Goal: Task Accomplishment & Management: Manage account settings

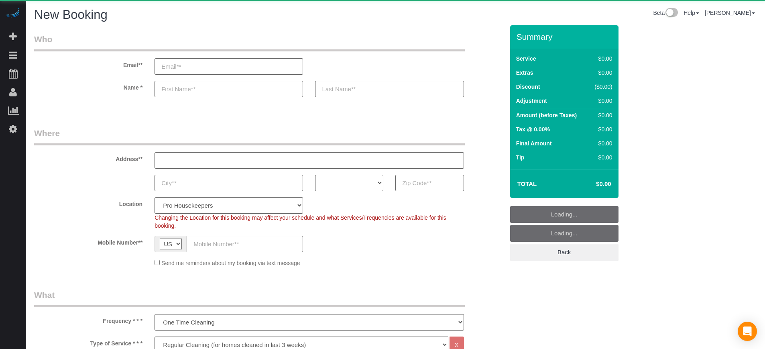
select select "4"
select select "number:9"
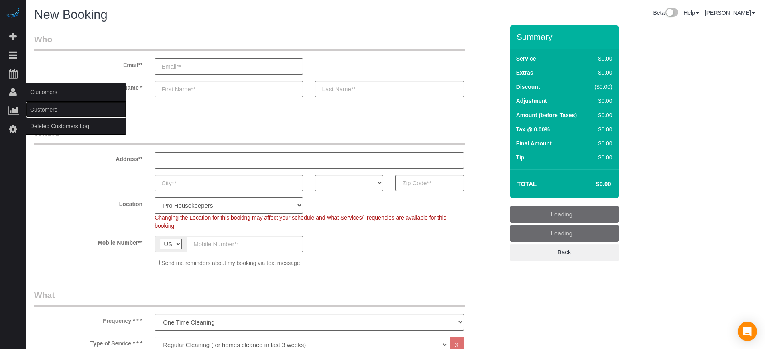
click at [42, 107] on link "Customers" at bounding box center [76, 109] width 100 height 16
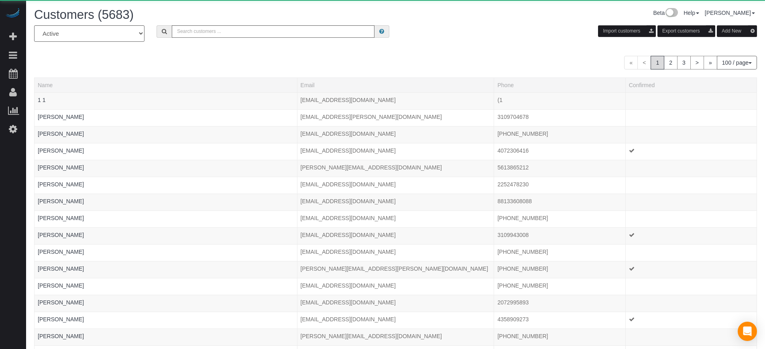
click at [379, 61] on div "« < 1 2 3 > » 100 / page 10 / page 20 / page 30 / page 40 / page 50 / page 100 …" at bounding box center [395, 63] width 722 height 14
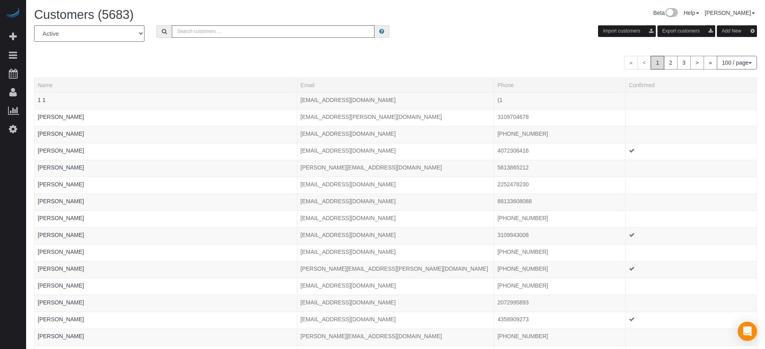
click at [737, 27] on button "Add New" at bounding box center [736, 31] width 40 height 12
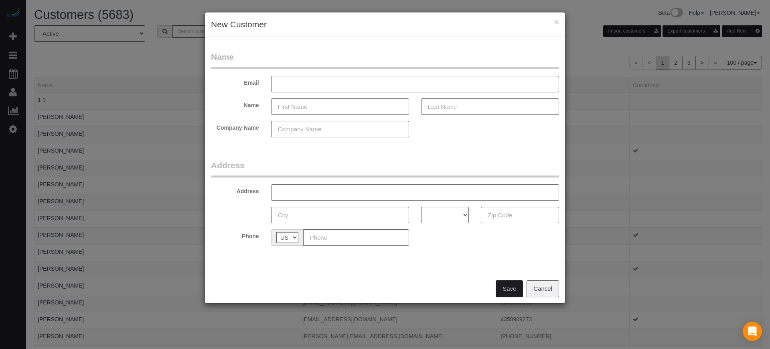
click at [309, 107] on input "text" at bounding box center [340, 106] width 138 height 16
type input "Dawn"
click at [752, 124] on div "× New Customer Name Email Name Dawn Company Name Address Address AK AL AR AZ CA…" at bounding box center [385, 174] width 770 height 349
click at [339, 239] on input "text" at bounding box center [356, 237] width 106 height 16
paste input "(808) 292-9995"
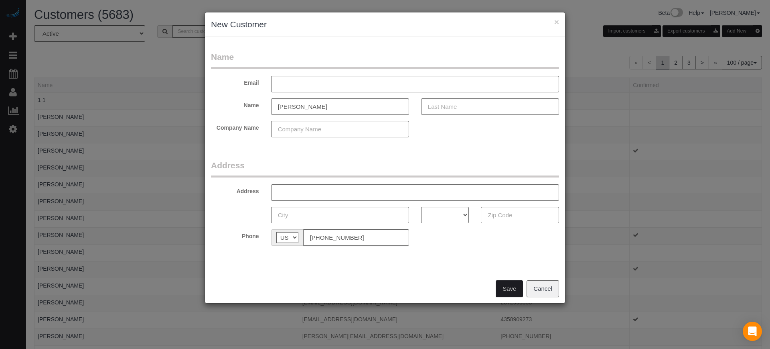
type input "(808) 292-9995"
click at [459, 106] on input "text" at bounding box center [490, 106] width 138 height 16
type input "Yoon"
click at [354, 85] on input "text" at bounding box center [415, 84] width 288 height 16
click at [354, 85] on input "dawnsstore@hawaii.rr.com" at bounding box center [415, 84] width 288 height 16
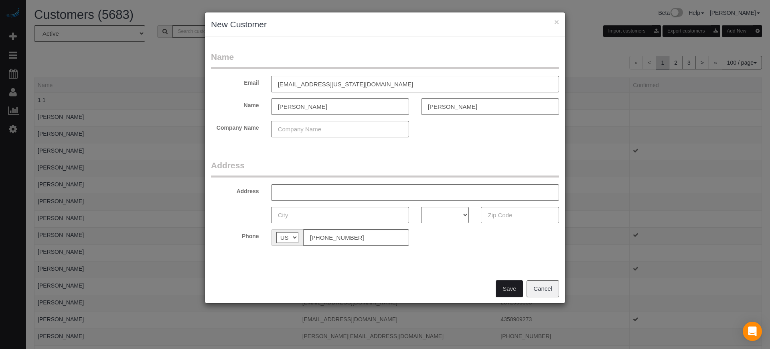
click at [354, 85] on input "dawnsstore@hawaii.rr.com" at bounding box center [415, 84] width 288 height 16
type input "dawnsstore@hawaii.rr.com"
click at [313, 190] on input "text" at bounding box center [415, 192] width 288 height 16
paste input "650 S Garfield Ave, Monterey Park, CA 91754, USA"
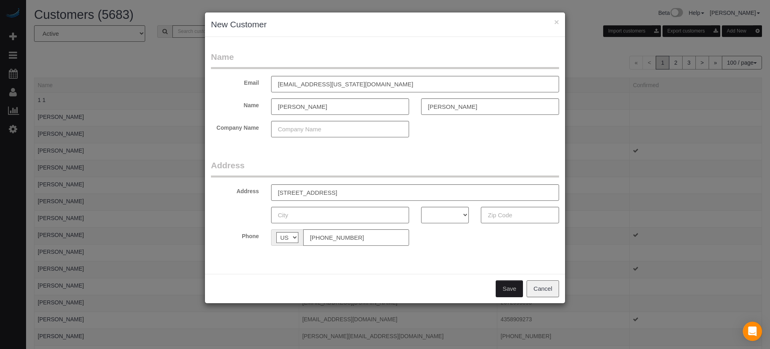
drag, startPoint x: 761, startPoint y: 87, endPoint x: 516, endPoint y: 158, distance: 255.2
click at [761, 87] on div "× New Customer Name Email dawnsstore@hawaii.rr.com Name Dawn Yoon Company Name …" at bounding box center [385, 174] width 770 height 349
click at [329, 193] on input "650 S Garfield Ave, Monterey Park, CA 91754, USA" at bounding box center [415, 192] width 288 height 16
drag, startPoint x: 353, startPoint y: 193, endPoint x: 392, endPoint y: 195, distance: 38.2
click at [392, 195] on input "650 S Garfield Ave, Apt 46 , Monterey Park, CA 91754, USA" at bounding box center [415, 192] width 288 height 16
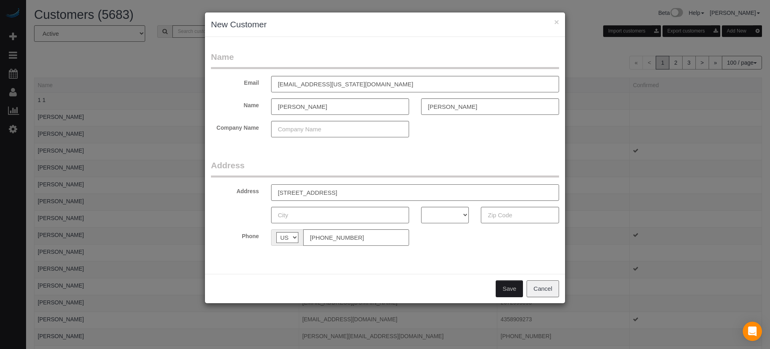
type input "650 S Garfield Ave, Apt 46 , , CA 91754, USA"
click at [327, 219] on input "text" at bounding box center [340, 215] width 138 height 16
paste input "[GEOGRAPHIC_DATA]"
type input "[GEOGRAPHIC_DATA]"
click at [432, 211] on select "AK AL AR AZ CA CO CT DC DE FL GA HI IA ID IL IN KS KY LA MA MD ME MI MN MO MS M…" at bounding box center [445, 215] width 48 height 16
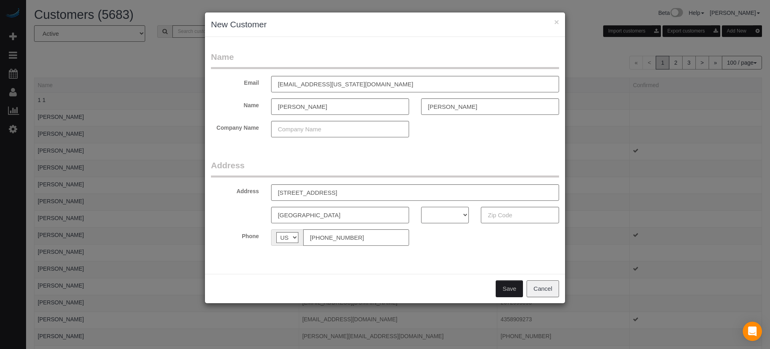
select select "CA"
click at [421, 207] on select "AK AL AR AZ CA CO CT DC DE FL GA HI IA ID IL IN KS KY LA MA MD ME MI MN MO MS M…" at bounding box center [445, 215] width 48 height 16
click at [375, 191] on input "650 S Garfield Ave, Apt 46 , , CA 91754, USA" at bounding box center [415, 192] width 288 height 16
type input "650 S Garfield Ave, Apt 46 , , CA , USA"
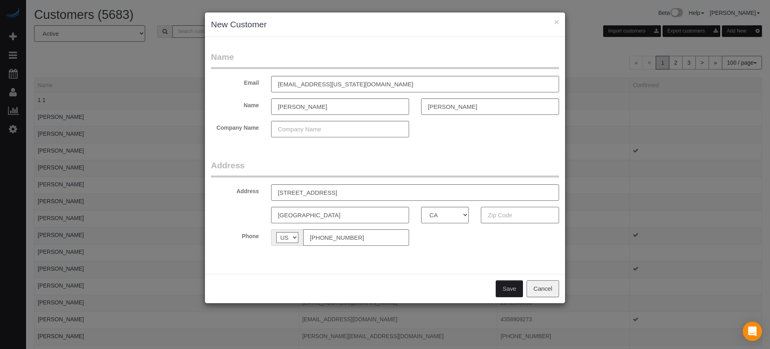
click at [512, 213] on input "text" at bounding box center [520, 215] width 78 height 16
paste input "91754"
type input "91754"
drag, startPoint x: 401, startPoint y: 191, endPoint x: 350, endPoint y: 194, distance: 51.0
click at [350, 194] on input "650 S Garfield Ave, Apt 46 , , CA , USA" at bounding box center [415, 192] width 288 height 16
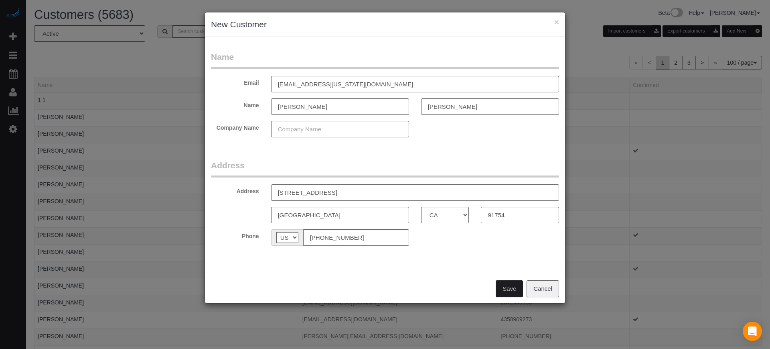
type input "650 S Garfield Ave, Apt 46"
click at [514, 288] on button "Save" at bounding box center [509, 288] width 27 height 17
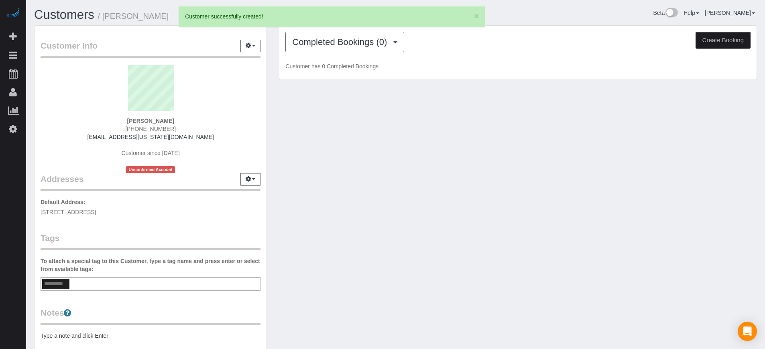
click at [715, 45] on button "Create Booking" at bounding box center [722, 40] width 55 height 17
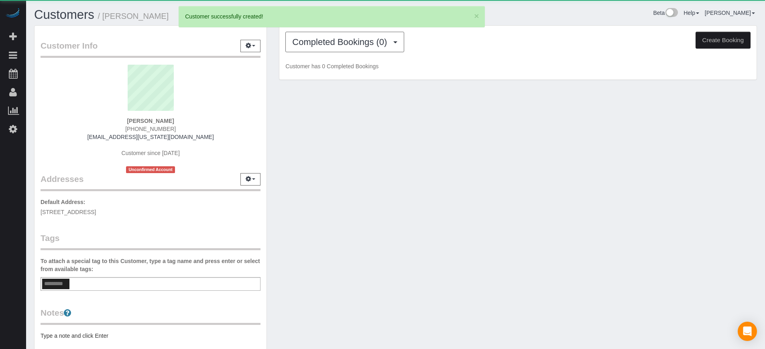
select select "CA"
select select "number:9"
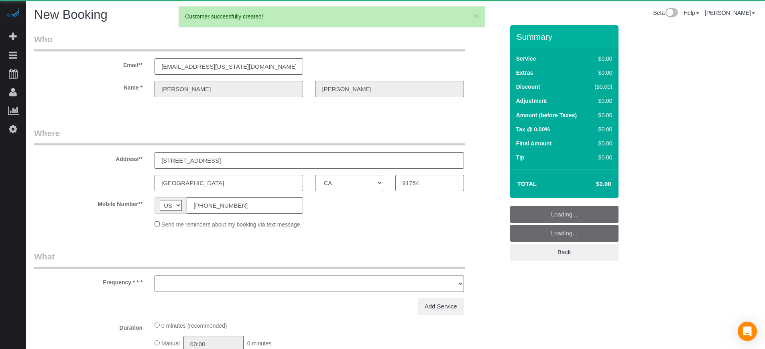
select select "object:2693"
select select "4"
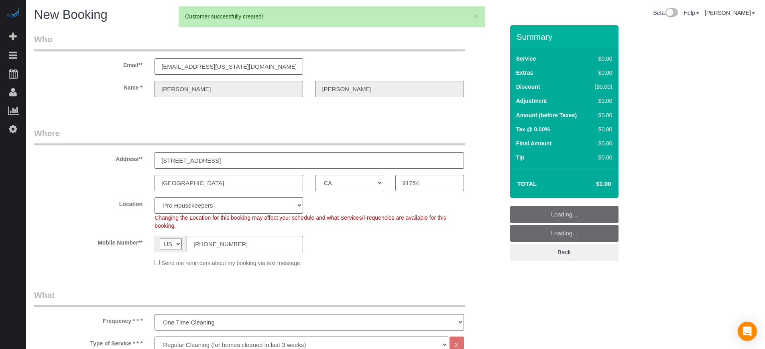
select select "object:2836"
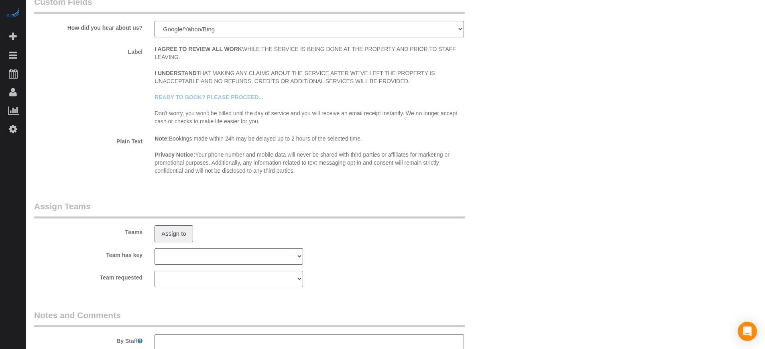
scroll to position [1366, 0]
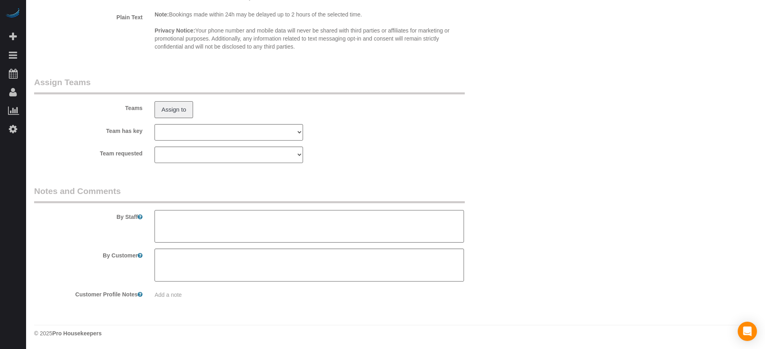
click at [332, 224] on textarea at bounding box center [308, 226] width 309 height 33
click at [323, 194] on legend "Notes and Comments" at bounding box center [249, 194] width 430 height 18
click at [318, 193] on legend "Notes and Comments" at bounding box center [249, 194] width 430 height 18
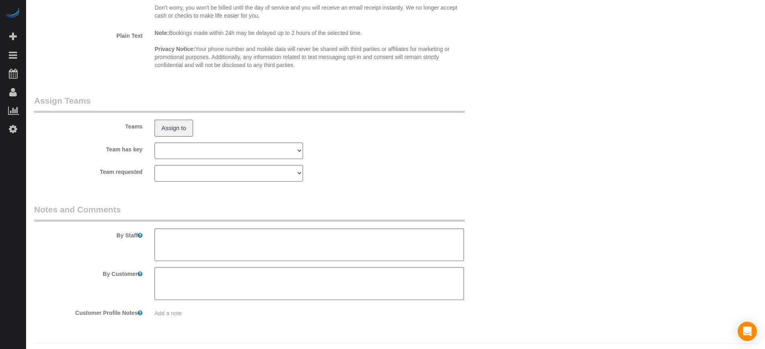
scroll to position [1353, 0]
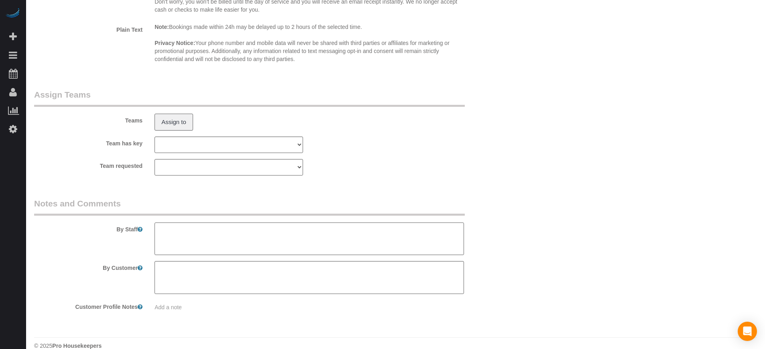
click at [360, 236] on textarea at bounding box center [308, 238] width 309 height 33
type textarea "Y"
type textarea "Street parking in front. Call us to get access once you arrive"
click at [457, 157] on sui-booking-teams "Teams Assign to Team has key Atlanta Team Andrea Atlanta Team Eliane Atlanta Te…" at bounding box center [269, 132] width 470 height 87
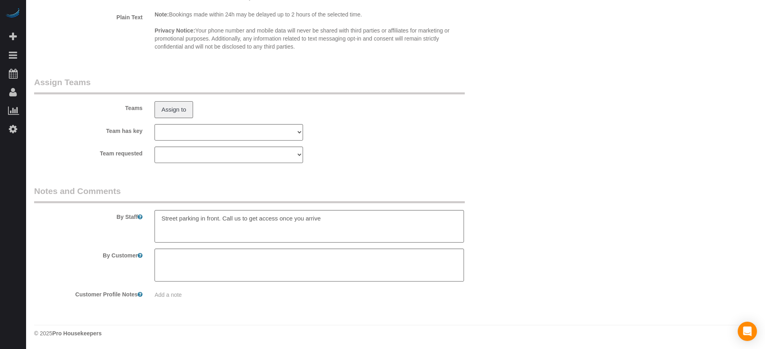
scroll to position [93, 0]
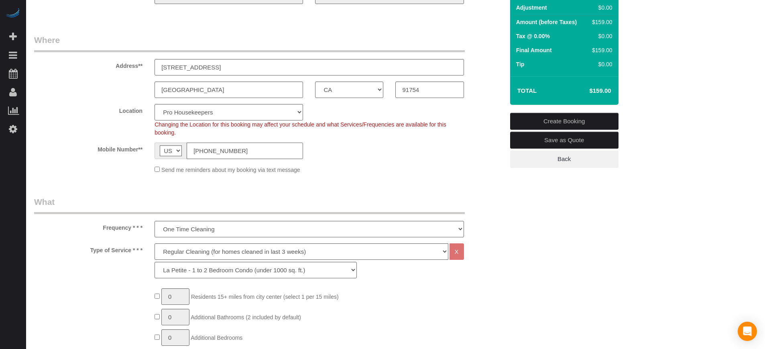
drag, startPoint x: 254, startPoint y: 155, endPoint x: 185, endPoint y: 153, distance: 68.2
click at [185, 153] on div "AF AL DZ AD AO AI AQ AG AR AM AW AU AT AZ BS BH BD BB BY BE BZ BJ BM BT BO BA B…" at bounding box center [228, 150] width 148 height 16
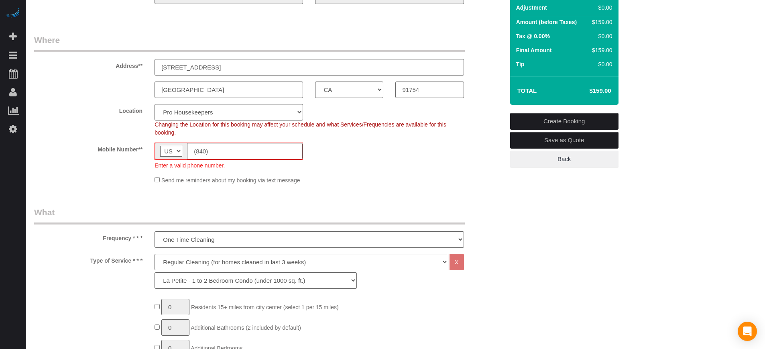
click at [246, 69] on input "650 S Garfield Ave, Apt 46" at bounding box center [308, 67] width 309 height 16
click at [215, 68] on input "650 S Garfield Ave, Apt 46" at bounding box center [308, 67] width 309 height 16
drag, startPoint x: 212, startPoint y: 68, endPoint x: 136, endPoint y: 68, distance: 76.2
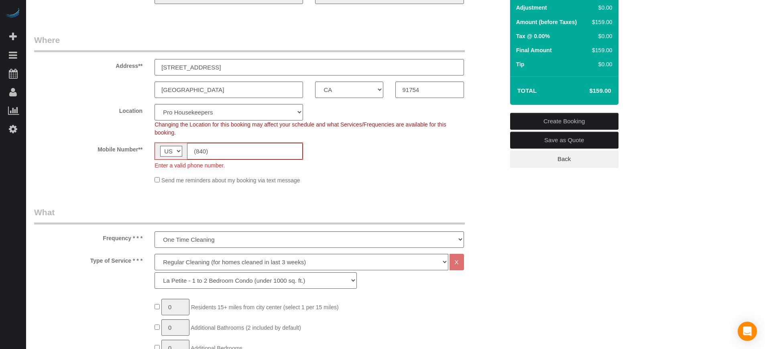
click at [136, 68] on div "Address** 650 S Garfield Ave, Apt 46" at bounding box center [269, 54] width 482 height 41
click at [246, 155] on input "(840)" at bounding box center [245, 151] width 116 height 16
type input "8"
click at [251, 152] on input "0808403279" at bounding box center [245, 151] width 116 height 16
click at [412, 172] on sui-booking-location "Location Pro Housekeepers Atlanta Austin Boston Chicago Cincinnati Clearwater D…" at bounding box center [269, 144] width 470 height 80
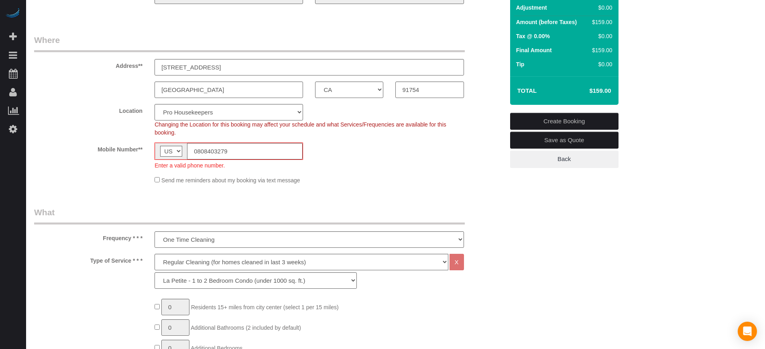
click at [58, 170] on sui-booking-location "Location Pro Housekeepers Atlanta Austin Boston Chicago Cincinnati Clearwater D…" at bounding box center [269, 144] width 470 height 80
click at [83, 176] on div "Send me reminders about my booking via text message" at bounding box center [269, 179] width 482 height 9
drag, startPoint x: 240, startPoint y: 150, endPoint x: 181, endPoint y: 152, distance: 58.6
click at [181, 152] on div "AF AL DZ AD AO AI AQ AG AR AM AW AU AT AZ BS BH BD BB BY BE BZ BJ BM BT BO BA B…" at bounding box center [228, 150] width 148 height 17
click at [41, 181] on div "Send me reminders about my booking via text message" at bounding box center [269, 179] width 482 height 9
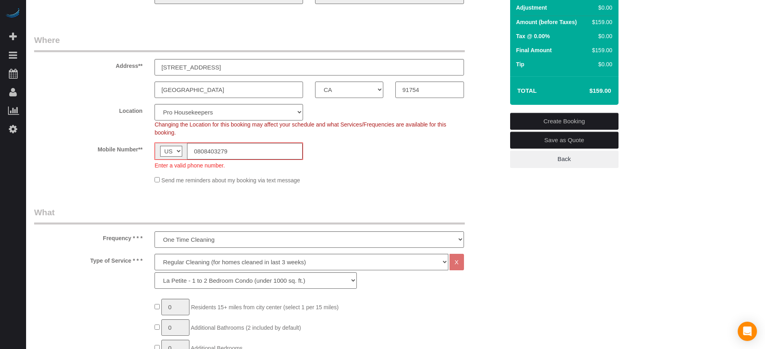
drag, startPoint x: 254, startPoint y: 148, endPoint x: 162, endPoint y: 150, distance: 92.3
click at [162, 150] on div "AF AL DZ AD AO AI AQ AG AR AM AW AU AT AZ BS BH BD BB BY BE BZ BJ BM BT BO BA B…" at bounding box center [228, 150] width 148 height 17
paste input "(808) 840-"
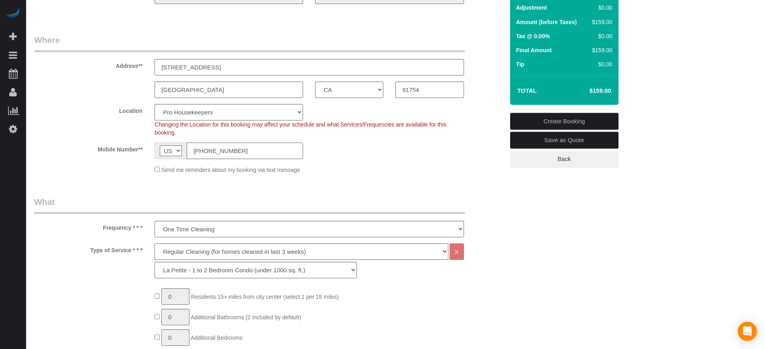
type input "(808) 840-3279"
click at [360, 159] on sui-booking-location "Location Pro Housekeepers Atlanta Austin Boston Chicago Cincinnati Clearwater D…" at bounding box center [269, 139] width 470 height 70
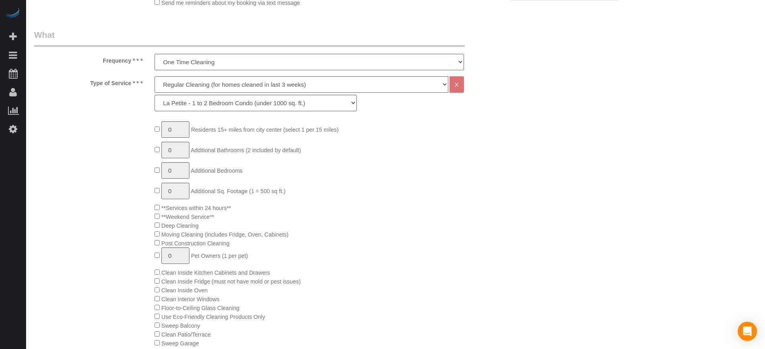
scroll to position [193, 0]
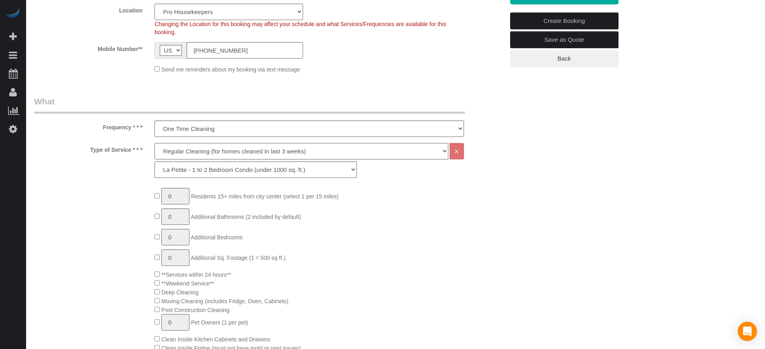
click at [211, 150] on select "Deep Cleaning (for homes that have not been cleaned in 3+ weeks) Spruce Regular…" at bounding box center [300, 151] width 293 height 16
select select "7"
click at [154, 143] on select "Deep Cleaning (for homes that have not been cleaned in 3+ weeks) Spruce Regular…" at bounding box center [300, 151] width 293 height 16
select select "165"
click at [235, 168] on select "La Petite - 1 to 2 Bedroom Condo (under 1000 sq. ft.) La Petite II - 2 Bedroom …" at bounding box center [255, 169] width 202 height 16
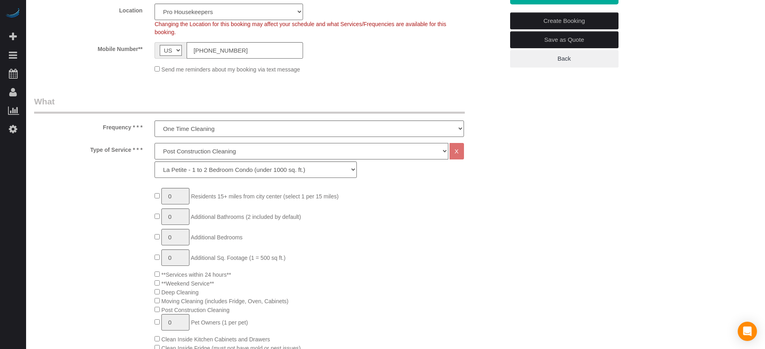
click at [213, 153] on select "Deep Cleaning (for homes that have not been cleaned in 3+ weeks) Spruce Regular…" at bounding box center [300, 151] width 293 height 16
select select "6"
click at [154, 143] on select "Deep Cleaning (for homes that have not been cleaned in 3+ weeks) Spruce Regular…" at bounding box center [300, 151] width 293 height 16
select select "160"
click at [207, 171] on select "La Petite - 1 to 2 Bedroom Condo (under 1000 sq. ft.) La Petite II - 2 Bedroom …" at bounding box center [255, 169] width 202 height 16
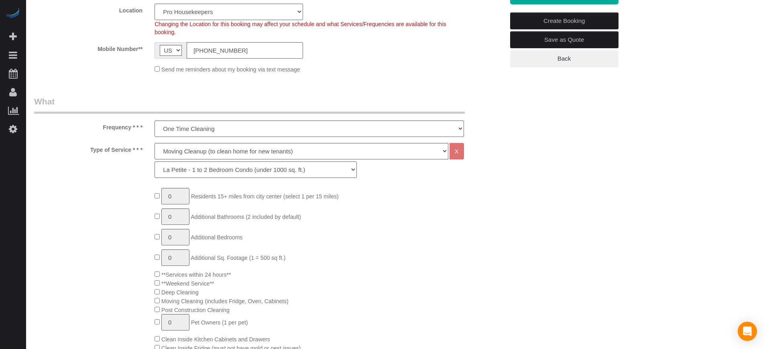
click at [154, 161] on select "La Petite - 1 to 2 Bedroom Condo (under 1000 sq. ft.) La Petite II - 2 Bedroom …" at bounding box center [255, 169] width 202 height 16
type input "1"
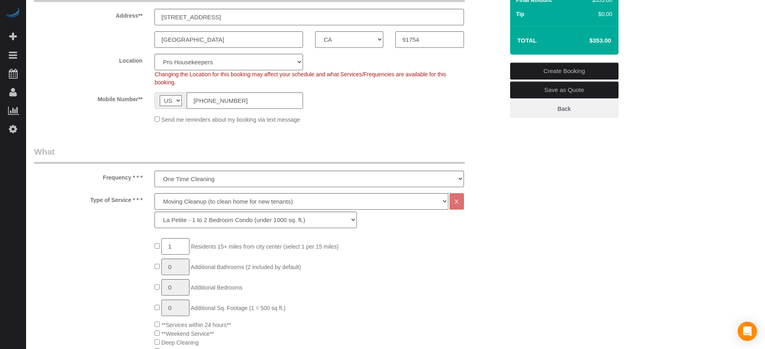
scroll to position [93, 0]
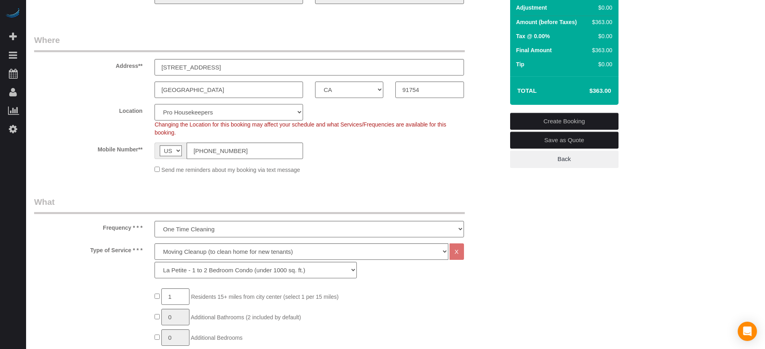
click at [266, 114] on select "Pro Housekeepers Atlanta Austin Boston Chicago Cincinnati Clearwater Denver Ft …" at bounding box center [228, 112] width 148 height 16
select select "3"
click at [154, 104] on select "Pro Housekeepers Atlanta Austin Boston Chicago Cincinnati Clearwater Denver Ft …" at bounding box center [228, 112] width 148 height 16
select select "object:3081"
select select "265"
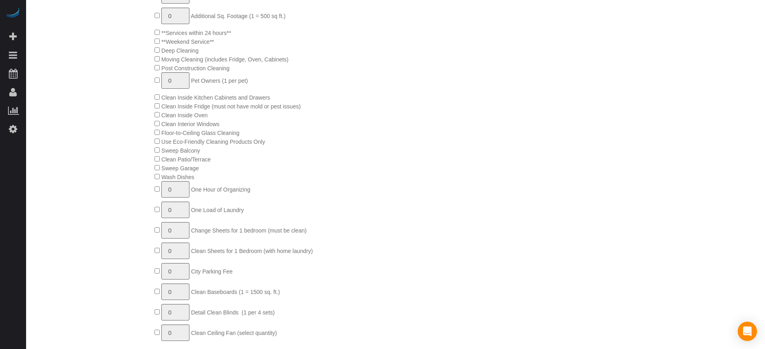
scroll to position [494, 0]
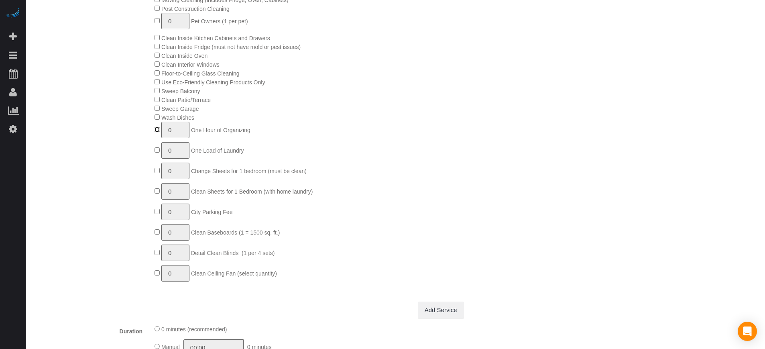
type input "1"
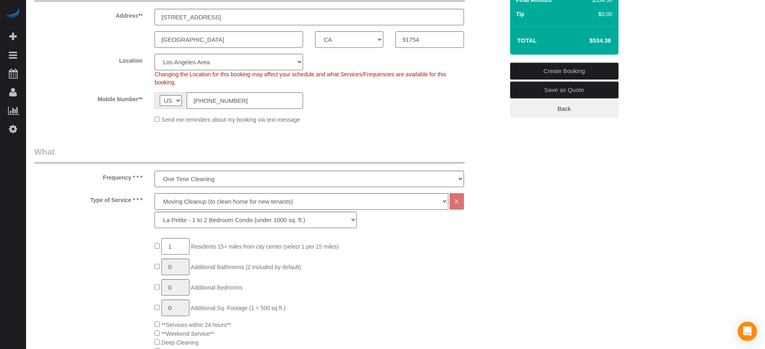
click at [479, 156] on div "Frequency * * * One Time Cleaning Weekly Cleaning (20%) - 20.00% (0% for the Fi…" at bounding box center [269, 166] width 482 height 41
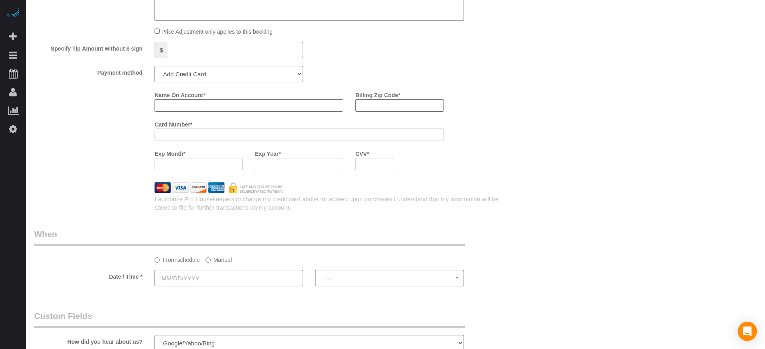
scroll to position [946, 0]
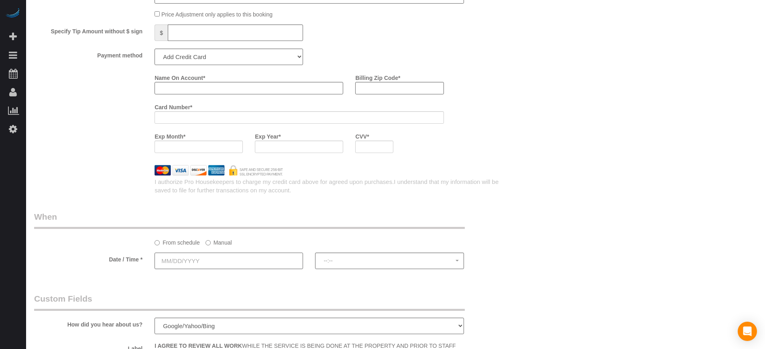
click at [217, 262] on input "text" at bounding box center [228, 260] width 148 height 16
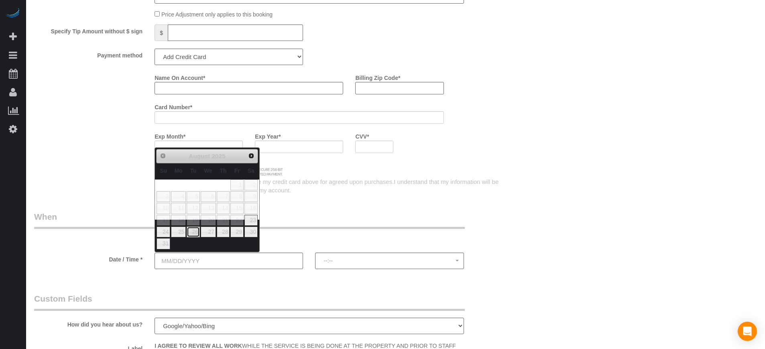
click at [195, 233] on link "26" at bounding box center [193, 231] width 13 height 11
type input "08/26/2025"
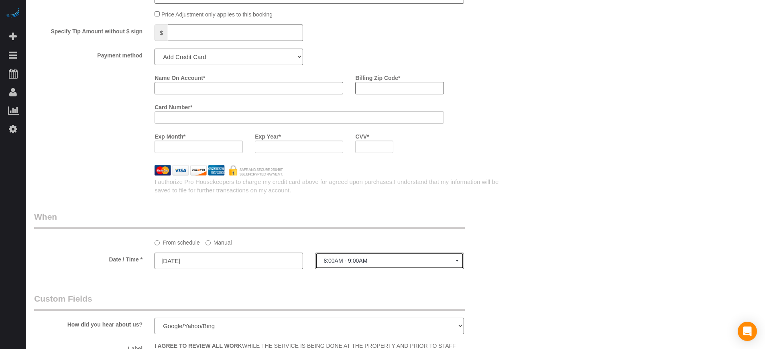
click at [372, 261] on span "8:00AM - 9:00AM" at bounding box center [389, 260] width 132 height 6
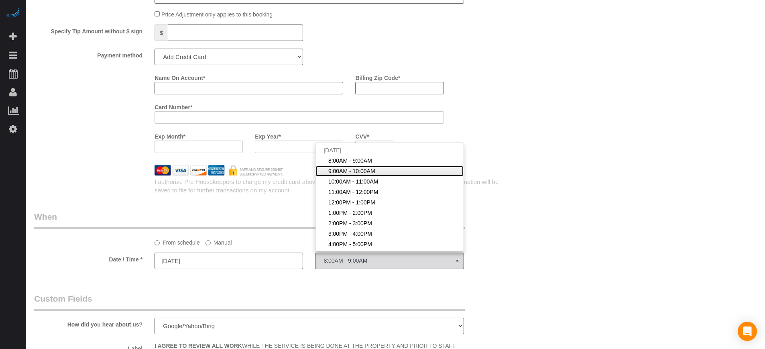
click at [352, 173] on span "9:00AM - 10:00AM" at bounding box center [351, 171] width 47 height 8
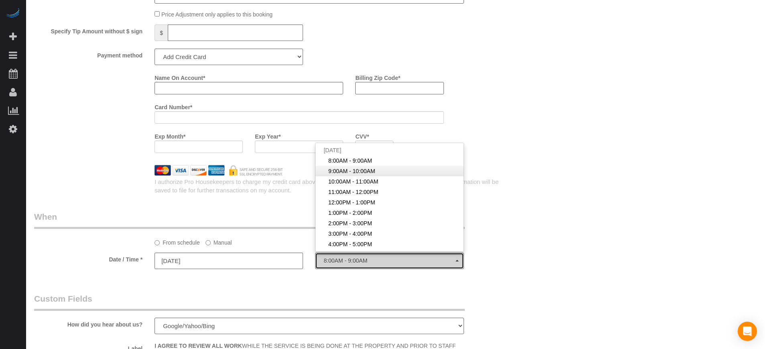
select select "spot2"
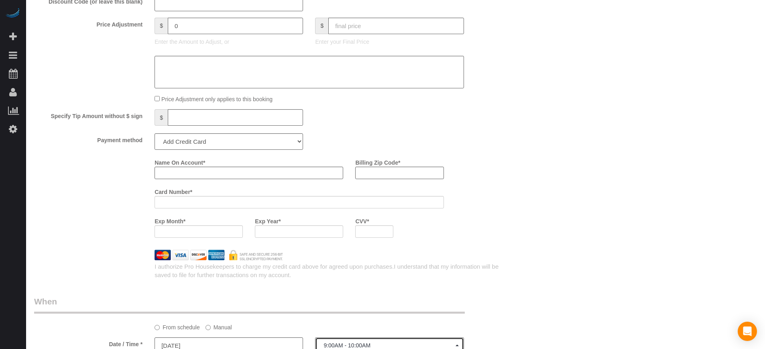
scroll to position [845, 0]
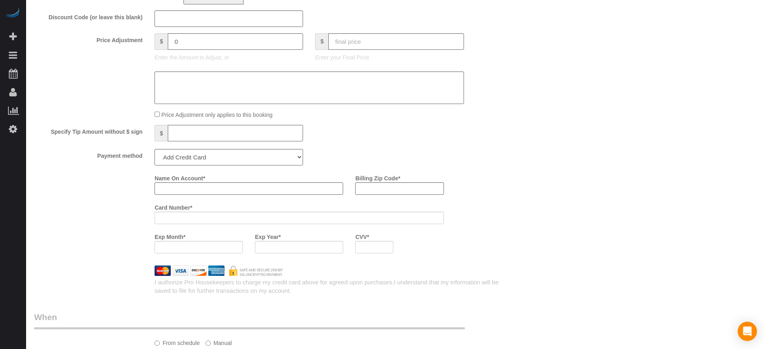
click at [752, 207] on div "Who Email** dawnsstore@hawaii.rr.com Name * Dawn Yoon Where Address** 650 S Gar…" at bounding box center [395, 11] width 722 height 1662
click at [535, 190] on div "Who Email** dawnsstore@hawaii.rr.com Name * Dawn Yoon Where Address** 650 S Gar…" at bounding box center [395, 11] width 722 height 1662
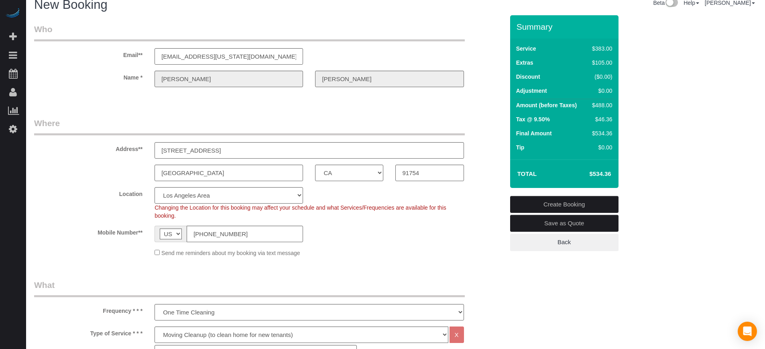
scroll to position [0, 0]
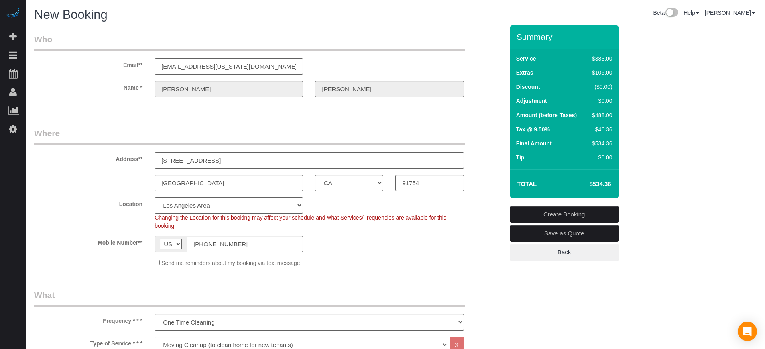
click at [138, 88] on div "Name * Dawn Yoon" at bounding box center [269, 89] width 482 height 16
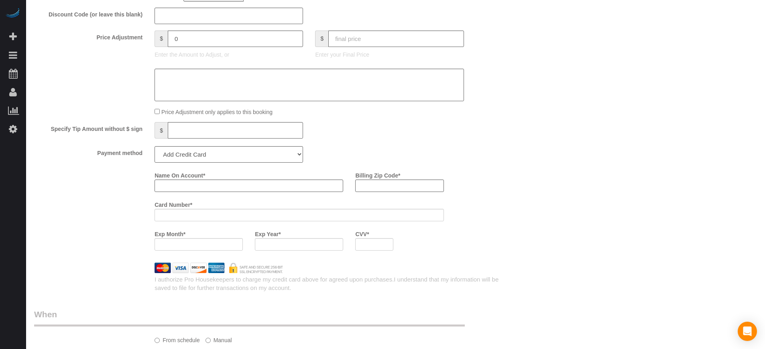
scroll to position [817, 0]
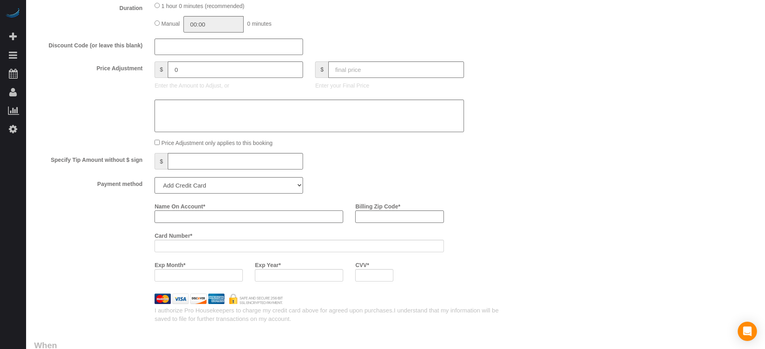
click at [176, 219] on input "Name On Account *" at bounding box center [248, 216] width 189 height 12
paste input "Dawn"
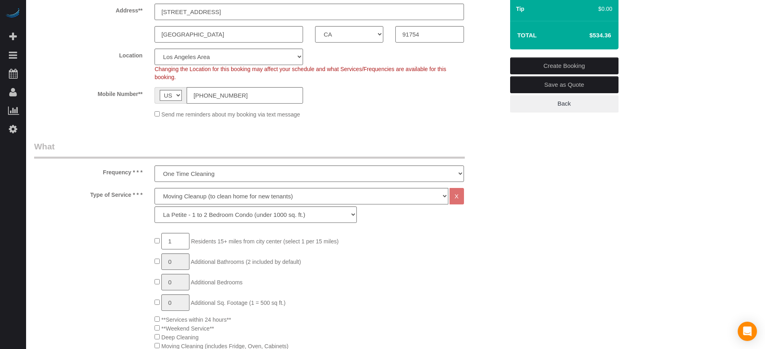
scroll to position [18, 0]
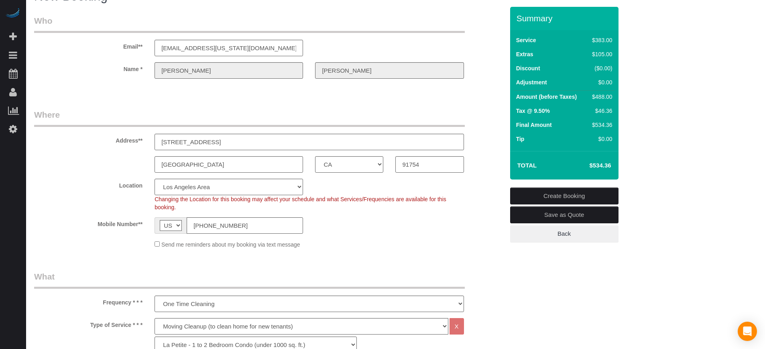
click at [312, 67] on div "Yoon" at bounding box center [389, 70] width 160 height 16
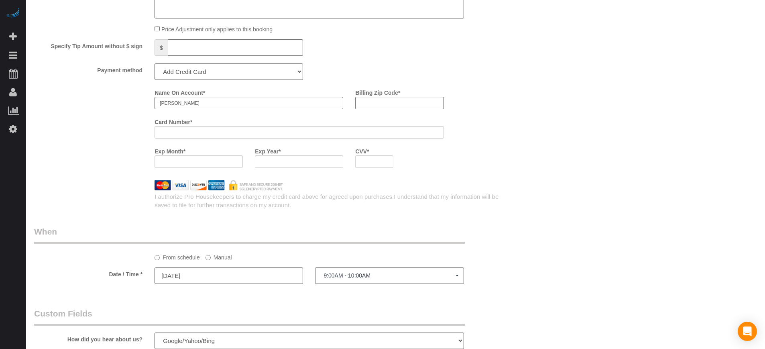
scroll to position [830, 0]
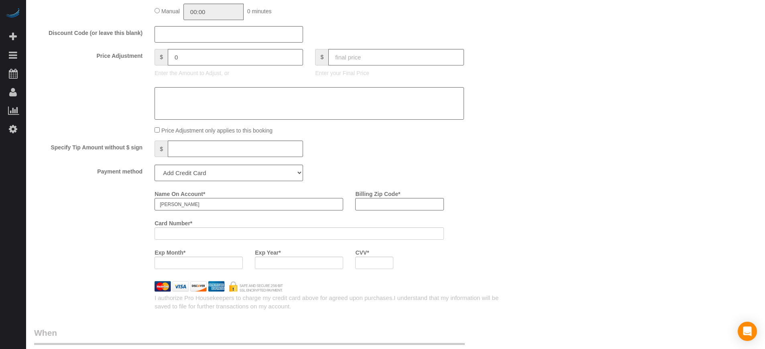
click at [216, 205] on input "Dawn" at bounding box center [248, 204] width 189 height 12
paste input "Yoon"
click at [444, 165] on div "Payment method Add Credit Card Cash Check Paypal" at bounding box center [269, 172] width 482 height 16
click at [50, 233] on div "Name On Account * Dawn Yoon Billing Zip Code * Card Number * Exp Month * Exp Ye…" at bounding box center [269, 231] width 482 height 88
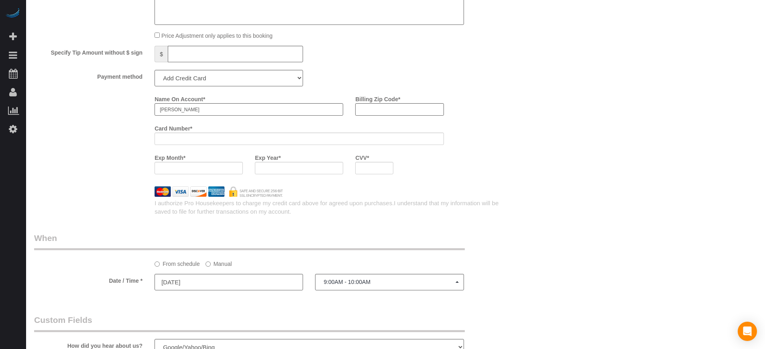
scroll to position [945, 0]
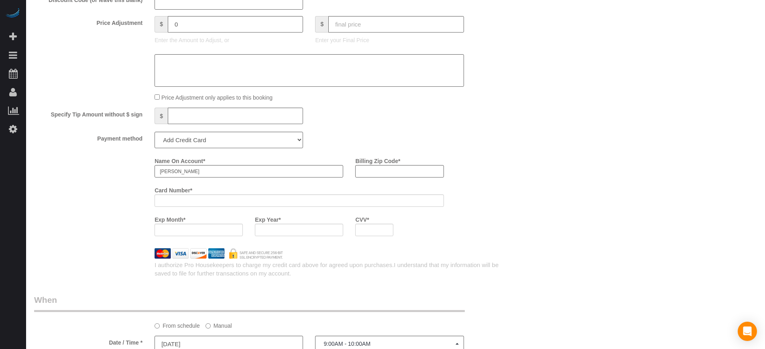
scroll to position [845, 0]
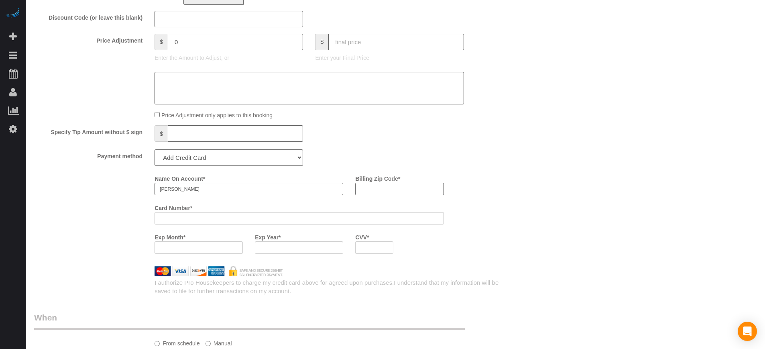
click at [373, 191] on input "Billing Zip Code *" at bounding box center [399, 189] width 88 height 12
click at [173, 190] on input "Dawn Yoon" at bounding box center [248, 189] width 189 height 12
click at [193, 190] on input "Dawn Yoon" at bounding box center [248, 189] width 189 height 12
click at [175, 189] on input "Dawn Yoon" at bounding box center [248, 189] width 189 height 12
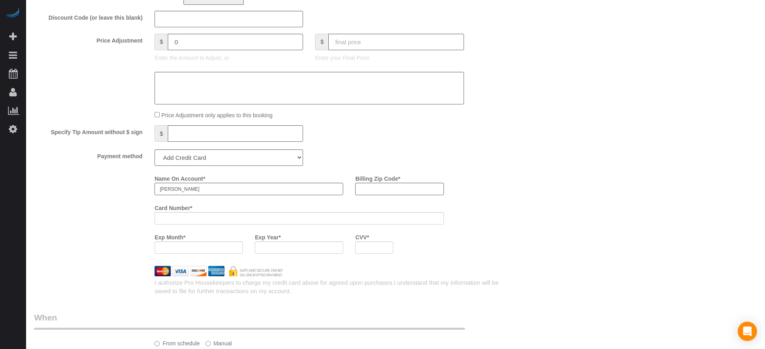
click at [20, 225] on div "Beta Add Booking Bookings Active Bookings Cancelled Bookings Quote Inquiries Do…" at bounding box center [13, 174] width 26 height 349
click at [185, 188] on input "Dawn PataoYoon" at bounding box center [248, 189] width 189 height 12
click at [73, 211] on div "Name On Account * Dawn PataoYoon Billing Zip Code * Card Number * Exp Month * E…" at bounding box center [269, 216] width 482 height 88
click at [186, 189] on input "Dawn PataoYoon" at bounding box center [248, 189] width 189 height 12
type input "Dawn Patao Yoon"
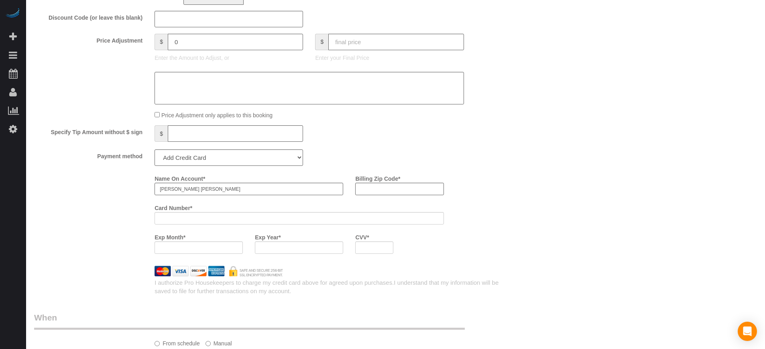
click at [98, 216] on div "Name On Account * Dawn Patao Yoon Billing Zip Code * Card Number * Exp Month * …" at bounding box center [269, 216] width 482 height 88
click at [413, 190] on input "Billing Zip Code *" at bounding box center [399, 189] width 88 height 12
click at [373, 162] on div "Payment method Add Credit Card Cash Check Paypal" at bounding box center [269, 157] width 482 height 16
click at [405, 188] on input "Billing Zip Code *" at bounding box center [399, 189] width 88 height 12
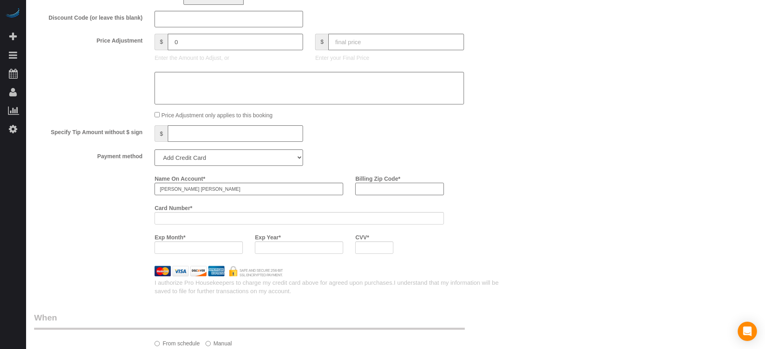
click at [403, 188] on input "Billing Zip Code *" at bounding box center [399, 189] width 88 height 12
type input "96701"
click at [147, 208] on div "Name On Account * Dawn Patao Yoon Billing Zip Code * 96701 Card Number * Exp Mo…" at bounding box center [269, 216] width 482 height 88
click at [41, 241] on div "Name On Account * Dawn Patao Yoon Billing Zip Code * 96701 Card Number * Exp Mo…" at bounding box center [269, 216] width 482 height 88
click at [572, 199] on div "Who Email** dawnsstore@hawaii.rr.com Name * Dawn Yoon Where Address** 650 S Gar…" at bounding box center [395, 11] width 722 height 1662
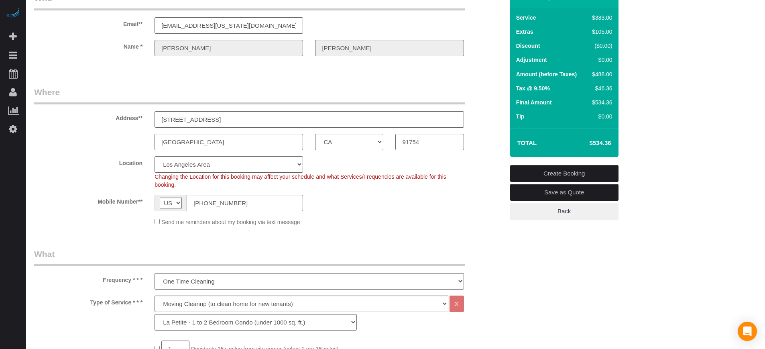
scroll to position [0, 0]
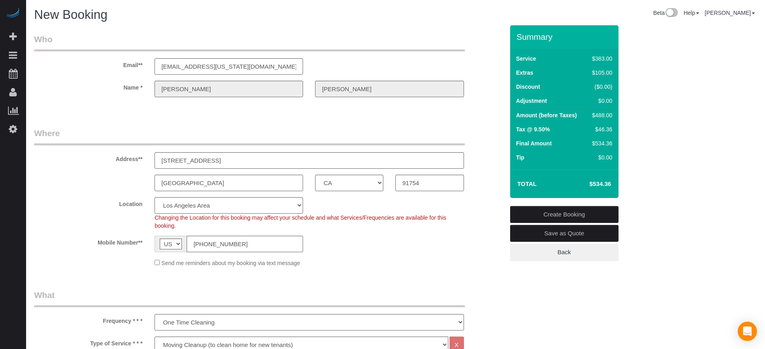
click at [572, 211] on link "Create Booking" at bounding box center [564, 214] width 108 height 17
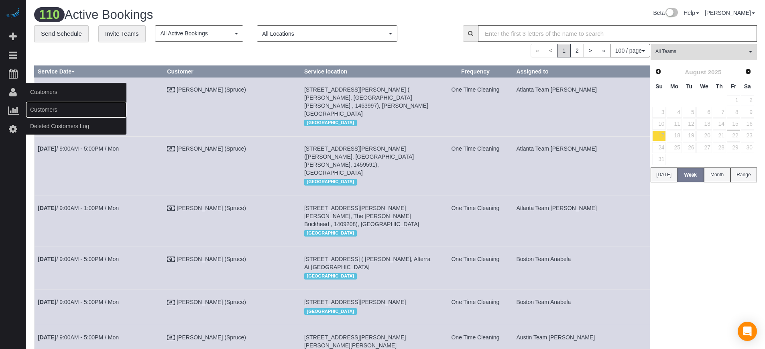
click at [48, 108] on link "Customers" at bounding box center [76, 109] width 100 height 16
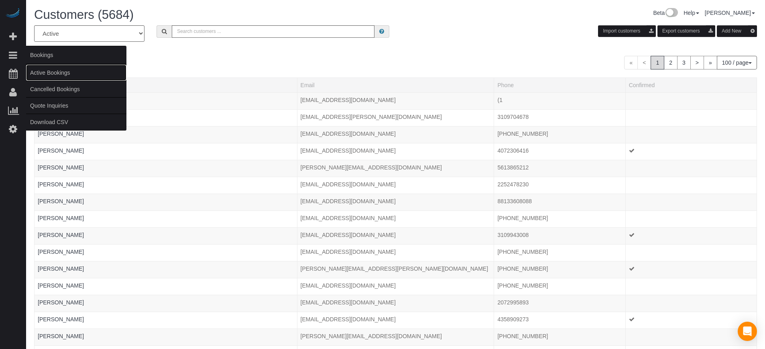
click at [43, 72] on link "Active Bookings" at bounding box center [76, 73] width 100 height 16
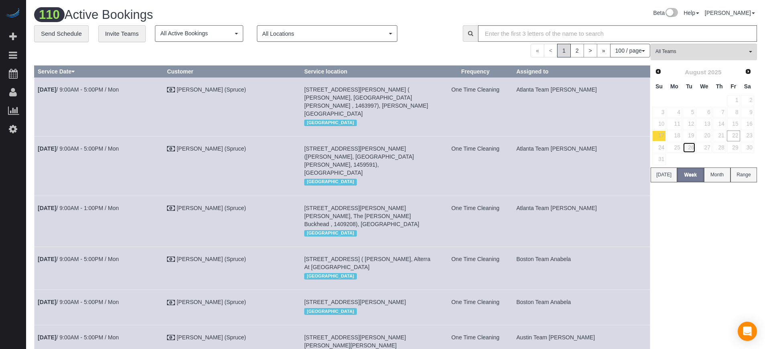
click at [692, 148] on link "26" at bounding box center [688, 147] width 13 height 11
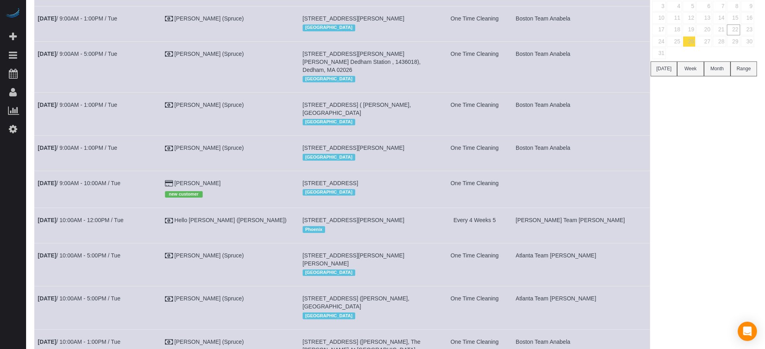
scroll to position [120, 0]
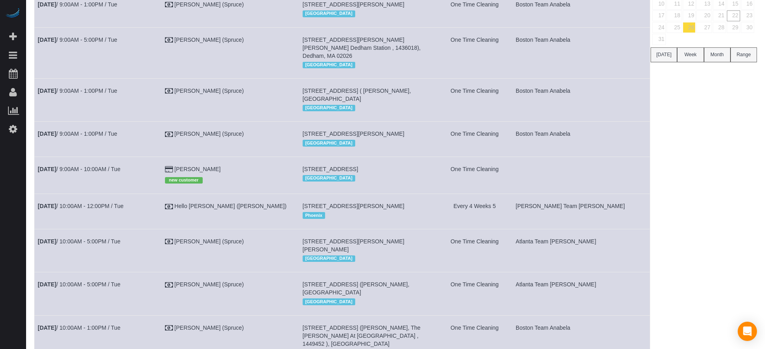
click at [215, 193] on td "Dawn Yoon new customer" at bounding box center [230, 174] width 138 height 37
click at [212, 172] on link "Dawn Yoon" at bounding box center [197, 169] width 46 height 6
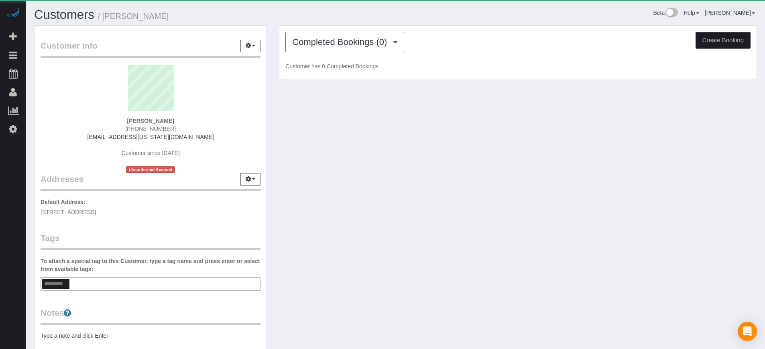
click at [358, 55] on div "Completed Bookings (0) Completed Bookings (0) Upcoming Bookings (1) Cancelled B…" at bounding box center [517, 53] width 477 height 54
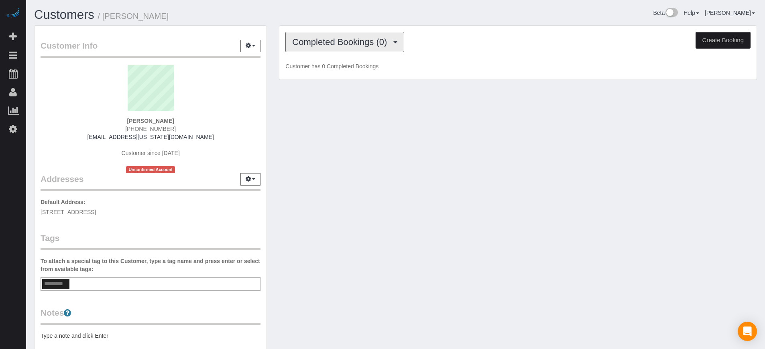
click at [338, 48] on button "Completed Bookings (0)" at bounding box center [344, 42] width 119 height 20
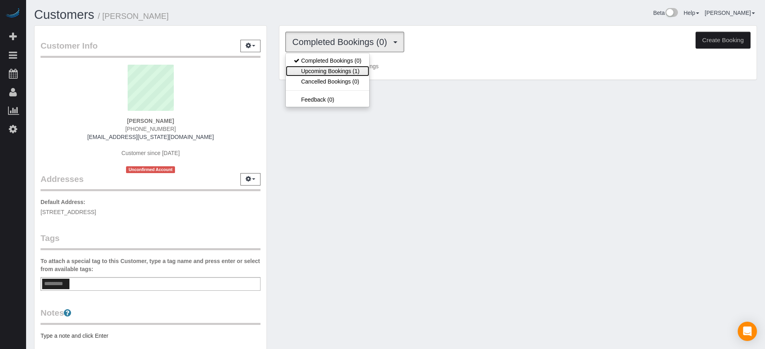
click at [337, 73] on link "Upcoming Bookings (1)" at bounding box center [327, 71] width 83 height 10
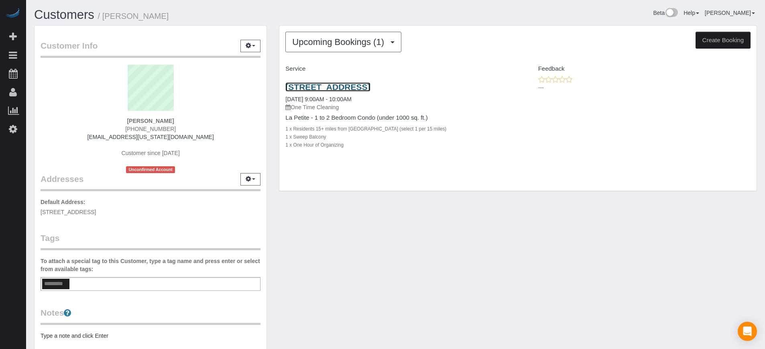
click at [370, 86] on link "650 S Garfield Ave, Apt 46, Monterey Park, CA 91754" at bounding box center [327, 86] width 85 height 9
click at [345, 86] on link "650 S Garfield Ave, Apt 46, Monterey Park, CA 91754" at bounding box center [327, 86] width 85 height 9
click at [376, 217] on div "Customer Info Edit Contact Info Send Message Email Preferences Special Sales Ta…" at bounding box center [395, 223] width 735 height 396
click at [682, 211] on div "Customer Info Edit Contact Info Send Message Email Preferences Special Sales Ta…" at bounding box center [395, 223] width 735 height 396
click at [154, 119] on strong "Dawn Yoon" at bounding box center [150, 121] width 47 height 6
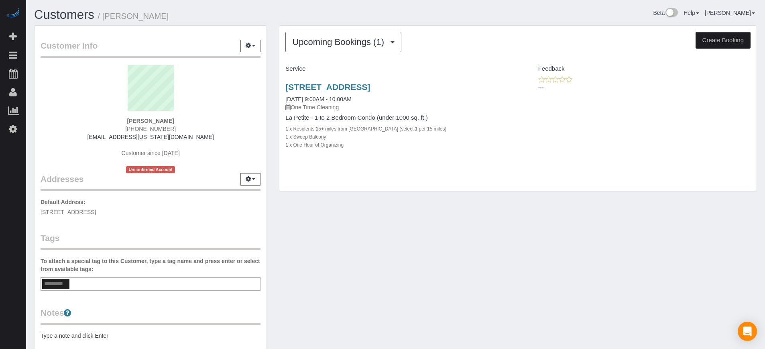
click at [154, 119] on strong "Dawn Yoon" at bounding box center [150, 121] width 47 height 6
copy div "Dawn Yoon"
click at [438, 227] on div "Customer Info Edit Contact Info Send Message Email Preferences Special Sales Ta…" at bounding box center [395, 223] width 735 height 396
click at [335, 218] on div "Customer Info Edit Contact Info Send Message Email Preferences Special Sales Ta…" at bounding box center [395, 223] width 735 height 396
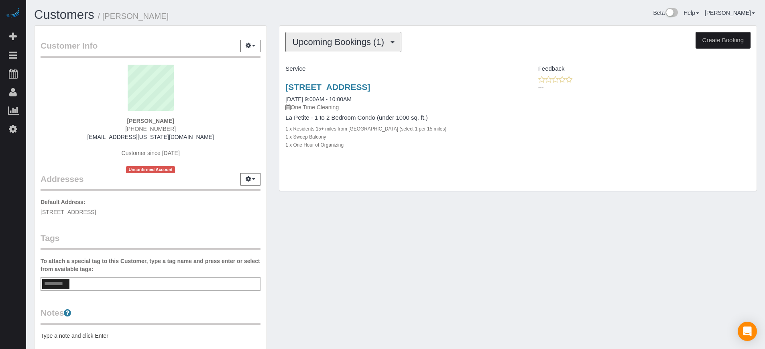
click at [343, 41] on span "Upcoming Bookings (1)" at bounding box center [340, 42] width 96 height 10
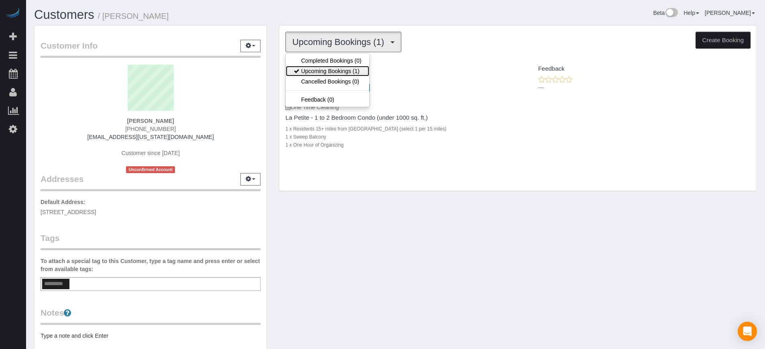
click at [350, 69] on link "Upcoming Bookings (1)" at bounding box center [327, 71] width 83 height 10
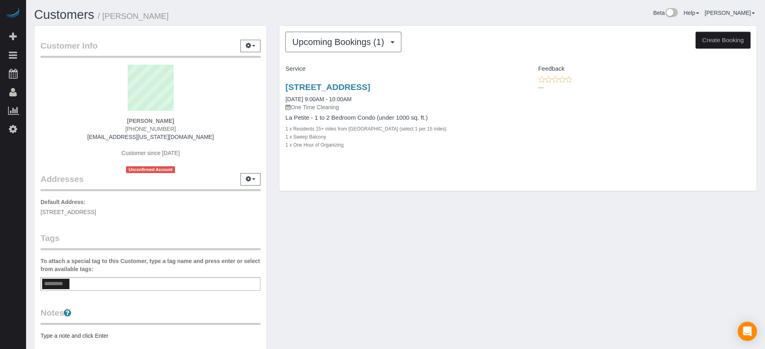
click at [317, 237] on div "Customer Info Edit Contact Info Send Message Email Preferences Special Sales Ta…" at bounding box center [395, 223] width 735 height 396
drag, startPoint x: 275, startPoint y: 191, endPoint x: 341, endPoint y: 67, distance: 139.6
click at [341, 67] on div "Upcoming Bookings (1) Completed Bookings (0) Upcoming Bookings (1) Cancelled Bo…" at bounding box center [518, 112] width 490 height 174
click at [385, 155] on div "650 S Garfield Ave, Apt 46, Monterey Park, CA 91754 08/26/2025 9:00AM - 10:00AM…" at bounding box center [398, 119] width 238 height 89
drag, startPoint x: 387, startPoint y: 161, endPoint x: 274, endPoint y: 44, distance: 162.3
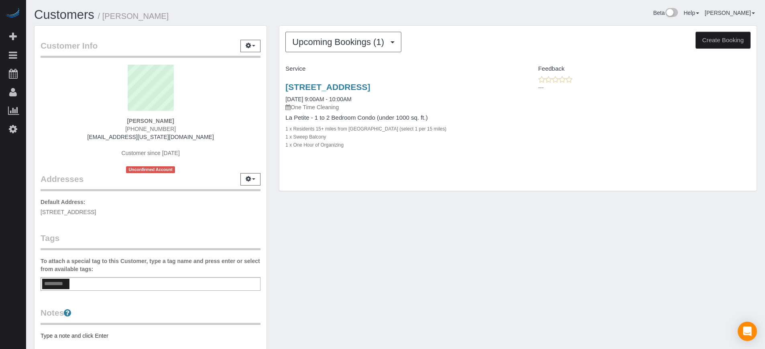
click at [274, 44] on div "Upcoming Bookings (1) Completed Bookings (0) Upcoming Bookings (1) Cancelled Bo…" at bounding box center [518, 112] width 490 height 174
click at [276, 54] on div "Upcoming Bookings (1) Completed Bookings (0) Upcoming Bookings (1) Cancelled Bo…" at bounding box center [518, 112] width 490 height 174
click at [449, 231] on div "Customer Info Edit Contact Info Send Message Email Preferences Special Sales Ta…" at bounding box center [395, 223] width 735 height 396
click at [61, 103] on sui-profile-pic at bounding box center [151, 91] width 208 height 52
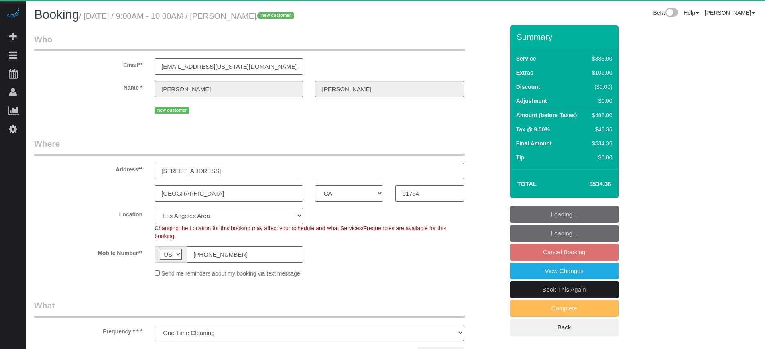
select select "CA"
select select "spot2"
select select "number:9"
select select "object:677"
select select "6"
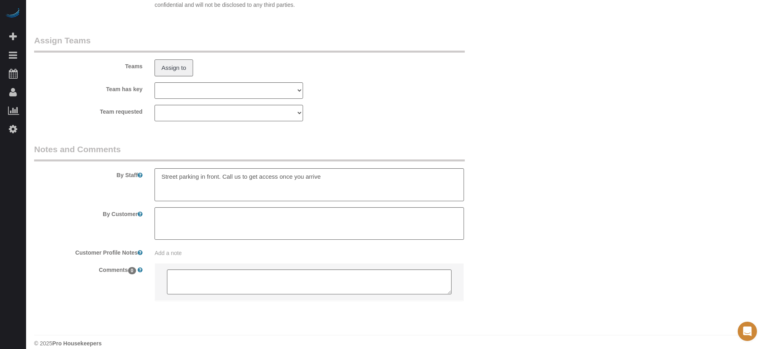
scroll to position [1305, 0]
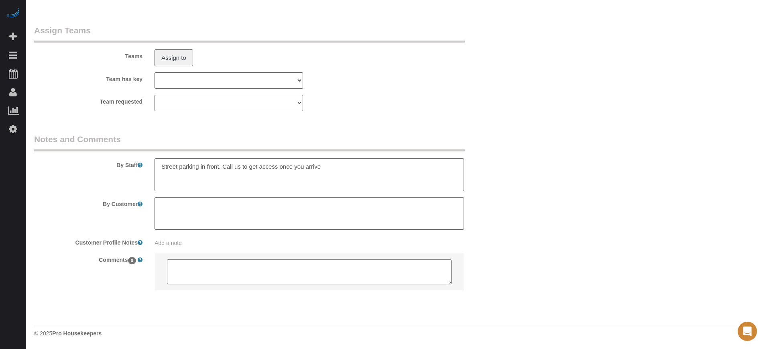
click at [337, 167] on textarea at bounding box center [308, 174] width 309 height 33
click at [395, 168] on textarea at bounding box center [308, 174] width 309 height 33
click at [393, 168] on textarea at bounding box center [308, 174] width 309 height 33
click at [399, 171] on textarea at bounding box center [308, 174] width 309 height 33
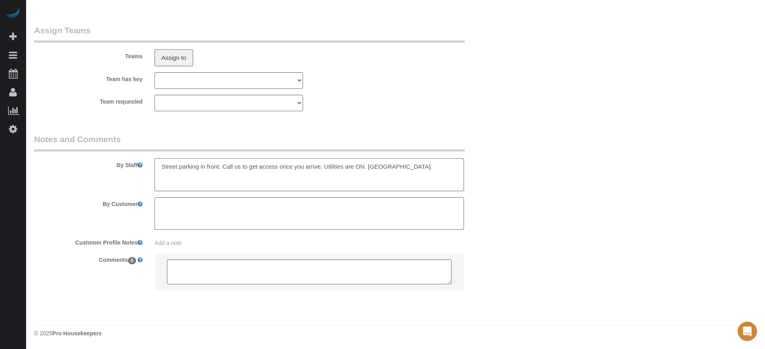
click at [363, 175] on textarea at bounding box center [308, 174] width 309 height 33
click at [396, 162] on textarea at bounding box center [308, 174] width 309 height 33
click at [366, 168] on textarea at bounding box center [308, 174] width 309 height 33
click at [396, 168] on textarea at bounding box center [308, 174] width 309 height 33
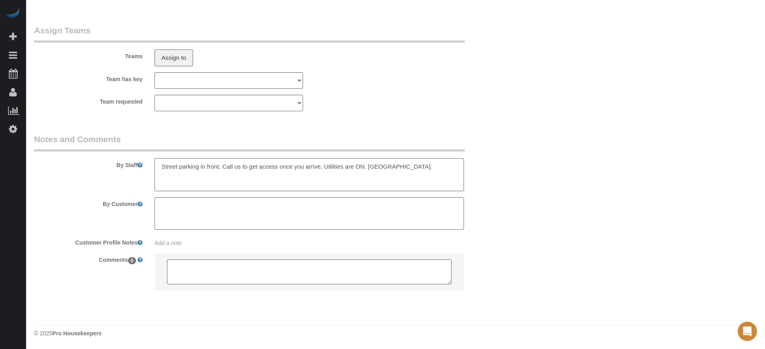
click at [400, 163] on textarea at bounding box center [308, 174] width 309 height 33
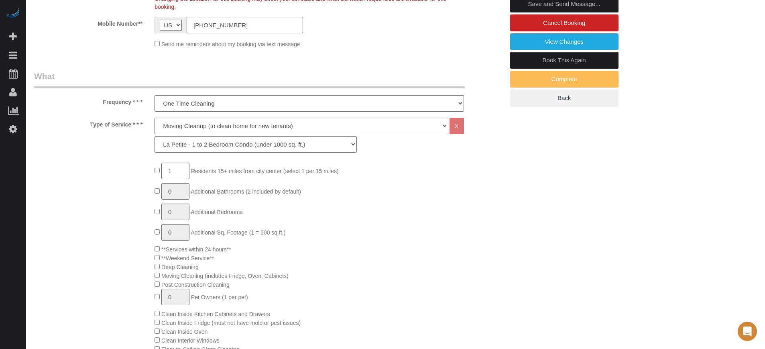
scroll to position [0, 0]
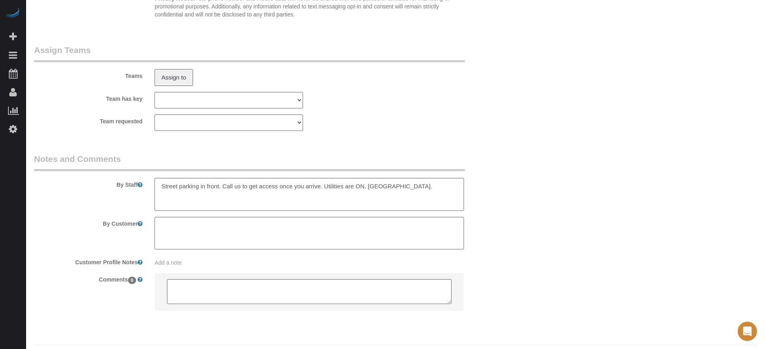
scroll to position [1305, 0]
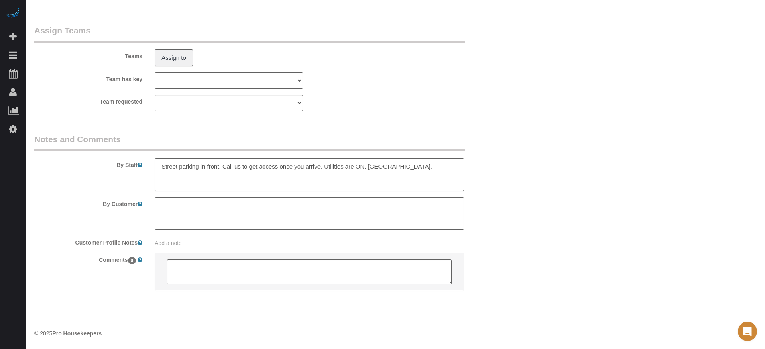
click at [402, 166] on textarea at bounding box center [308, 174] width 309 height 33
drag, startPoint x: 744, startPoint y: 213, endPoint x: 676, endPoint y: 224, distance: 68.8
click at [434, 169] on textarea at bounding box center [308, 174] width 309 height 33
type textarea "Street parking in front. Call us to get access once you arrive. Utilities are O…"
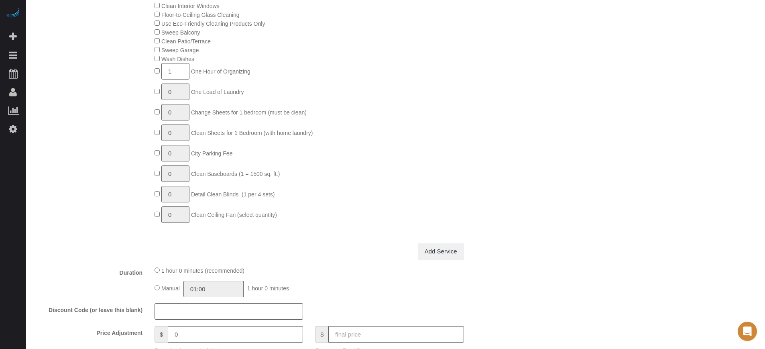
scroll to position [0, 0]
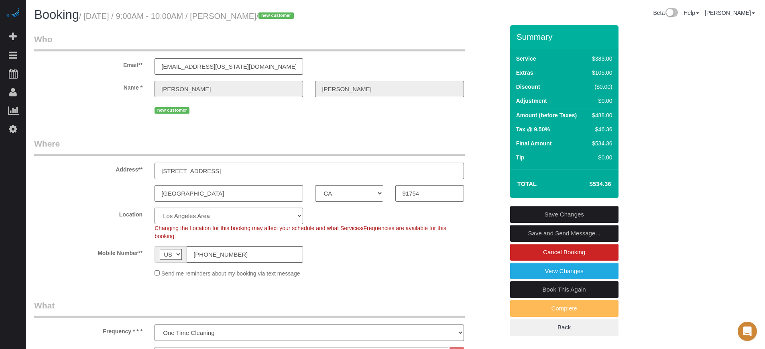
click at [564, 209] on link "Save Changes" at bounding box center [564, 214] width 108 height 17
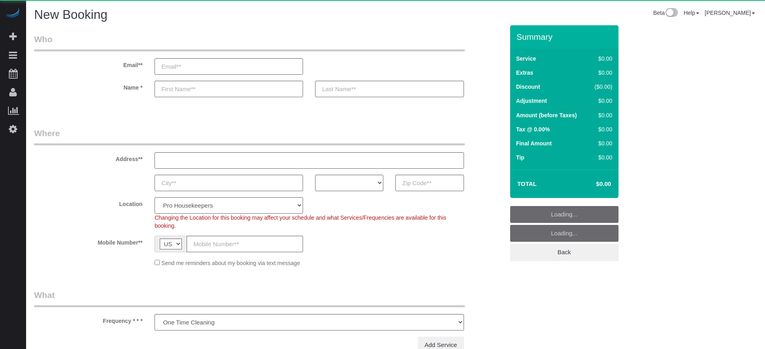
select select "number:9"
select select "object:1206"
select select "4"
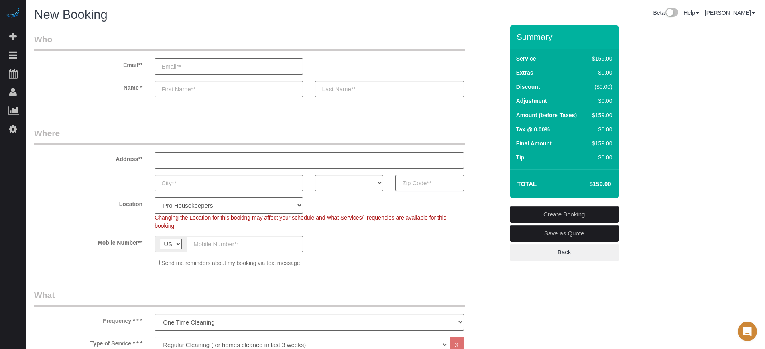
click at [426, 190] on input "text" at bounding box center [429, 182] width 68 height 16
paste input "94025"
type input "94025"
click at [365, 186] on select "AK AL AR AZ CA CO CT DC DE [GEOGRAPHIC_DATA] [GEOGRAPHIC_DATA] HI IA ID IL IN K…" at bounding box center [349, 182] width 68 height 16
select select "CA"
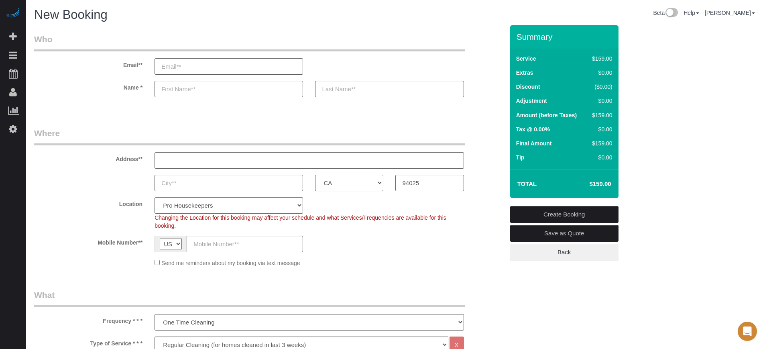
click at [315, 174] on select "AK AL AR AZ CA CO CT DC DE [GEOGRAPHIC_DATA] [GEOGRAPHIC_DATA] HI IA ID IL IN K…" at bounding box center [349, 182] width 68 height 16
click at [226, 207] on select "Pro Housekeepers [GEOGRAPHIC_DATA] [GEOGRAPHIC_DATA] [GEOGRAPHIC_DATA] [GEOGRAP…" at bounding box center [228, 205] width 148 height 16
select select "5"
click at [154, 197] on select "Pro Housekeepers [GEOGRAPHIC_DATA] [GEOGRAPHIC_DATA] [GEOGRAPHIC_DATA] [GEOGRAP…" at bounding box center [228, 205] width 148 height 16
select select "204"
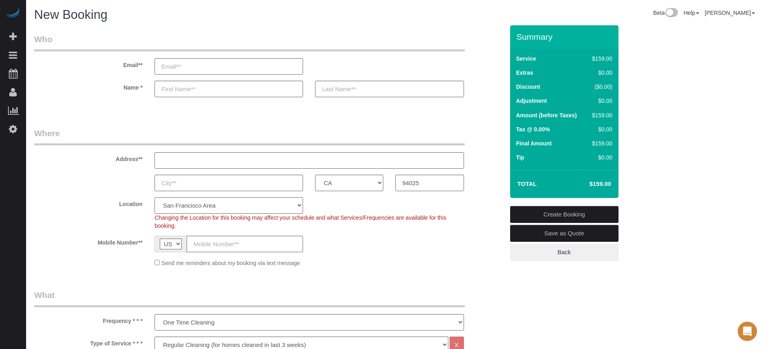
select select "object:1325"
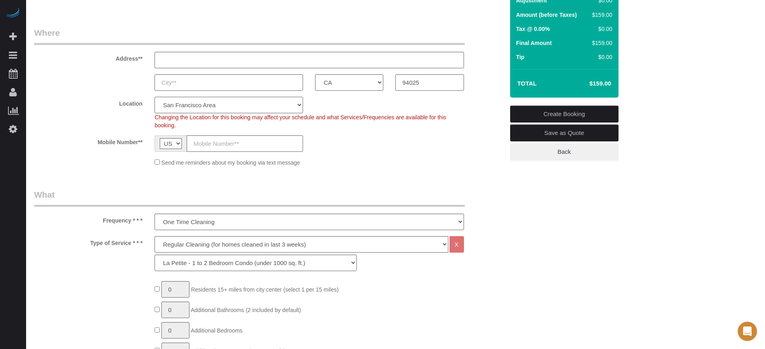
scroll to position [150, 0]
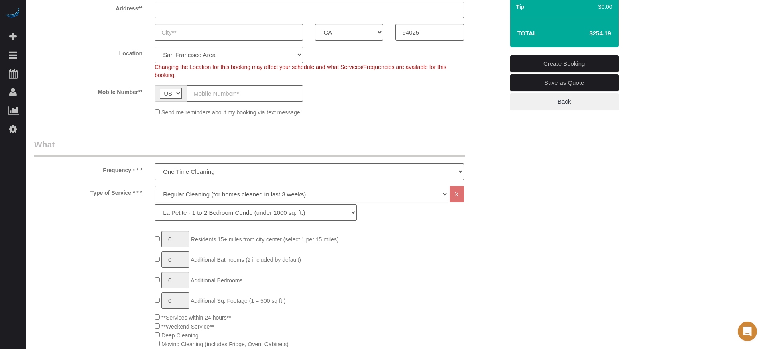
click at [190, 193] on select "Deep Cleaning (for homes that have not been cleaned in 3+ weeks) Spruce Regular…" at bounding box center [300, 194] width 293 height 16
select select "6"
click at [154, 186] on select "Deep Cleaning (for homes that have not been cleaned in 3+ weeks) Spruce Regular…" at bounding box center [300, 194] width 293 height 16
select select "216"
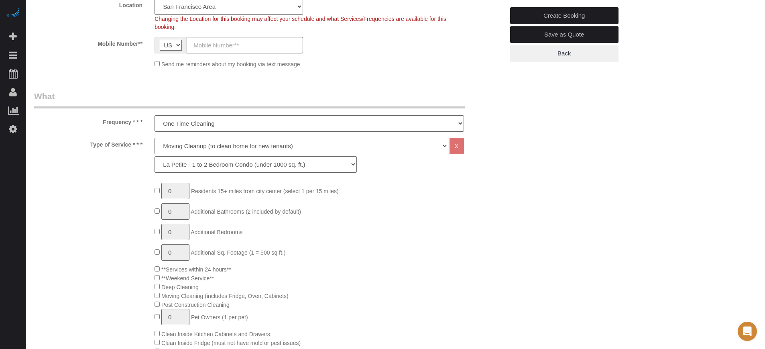
scroll to position [251, 0]
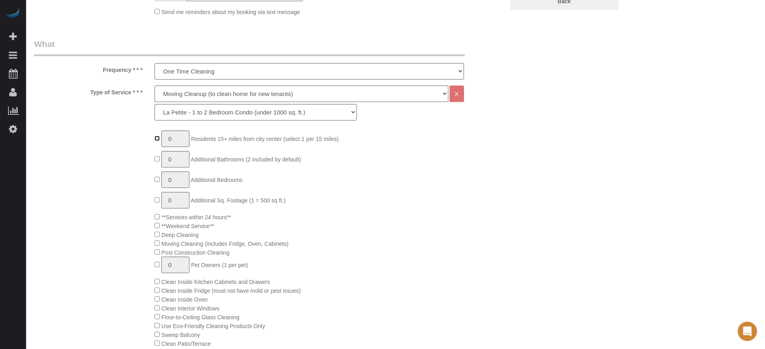
type input "1"
click at [261, 111] on select "La Petite - 1 to 2 Bedroom Condo (under 1000 sq. ft.) La Petite II - 2 Bedroom …" at bounding box center [255, 112] width 202 height 16
click at [154, 104] on select "La Petite - 1 to 2 Bedroom Condo (under 1000 sq. ft.) La Petite II - 2 Bedroom …" at bounding box center [255, 112] width 202 height 16
click at [115, 119] on div "Type of Service * * * Deep Cleaning (for homes that have not been cleaned in 3+…" at bounding box center [269, 104] width 482 height 39
click at [88, 136] on div "1 Residents 15+ miles from city center (select 1 per 15 miles) 0 Additional Bat…" at bounding box center [269, 329] width 482 height 398
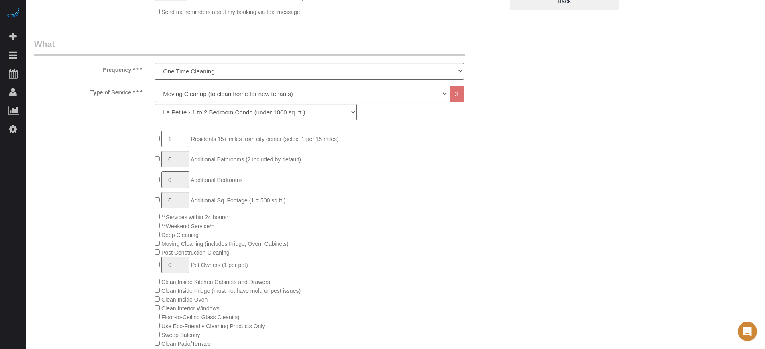
click at [213, 95] on select "Deep Cleaning (for homes that have not been cleaned in 3+ weeks) Spruce Regular…" at bounding box center [300, 93] width 293 height 16
select select "5"
click at [154, 85] on select "Deep Cleaning (for homes that have not been cleaned in 3+ weeks) Spruce Regular…" at bounding box center [300, 93] width 293 height 16
select select "210"
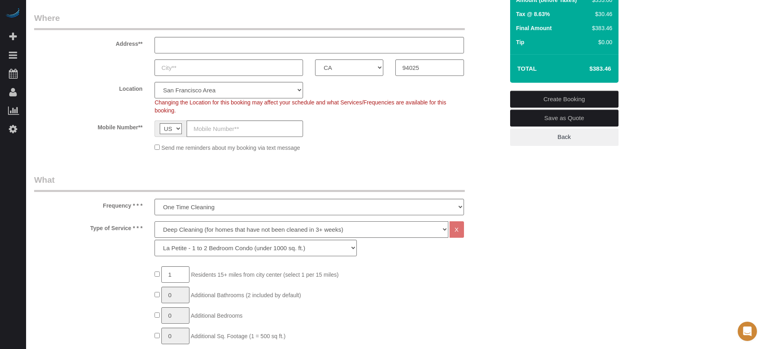
scroll to position [50, 0]
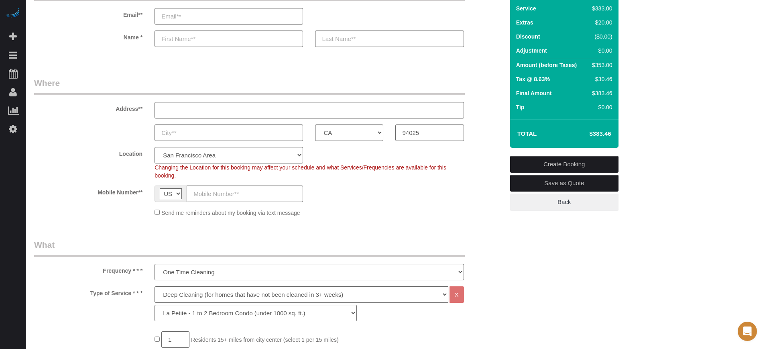
click at [477, 81] on div "Address**" at bounding box center [269, 97] width 482 height 41
click at [482, 60] on fieldset "Who Email** Name *" at bounding box center [269, 22] width 470 height 78
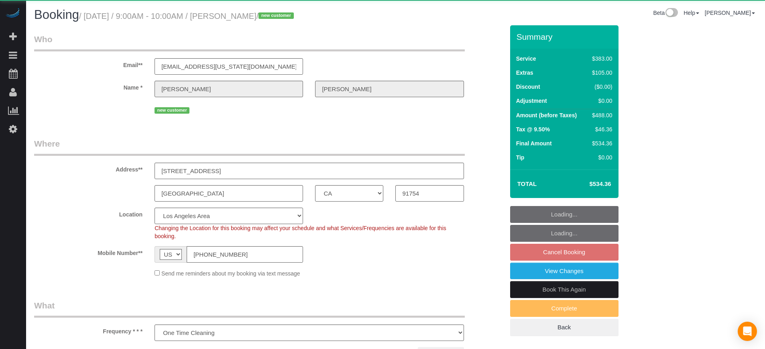
select select "CA"
select select "spot2"
select select "number:9"
select select "object:677"
select select "6"
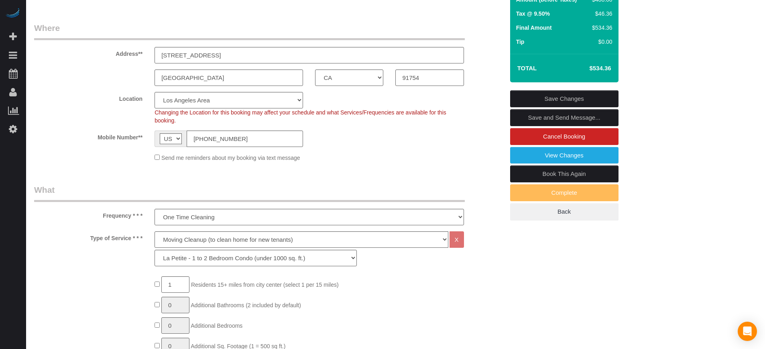
scroll to position [1305, 0]
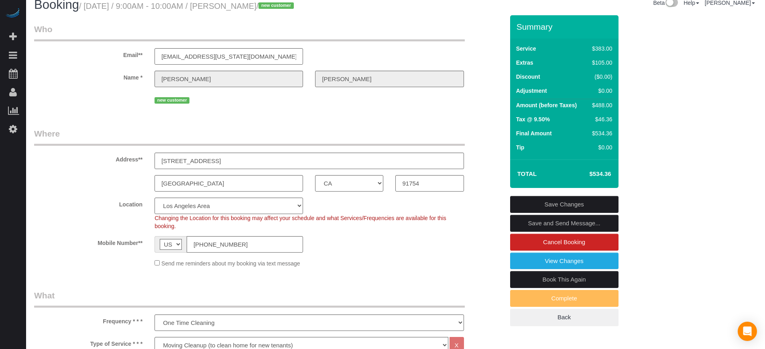
scroll to position [0, 0]
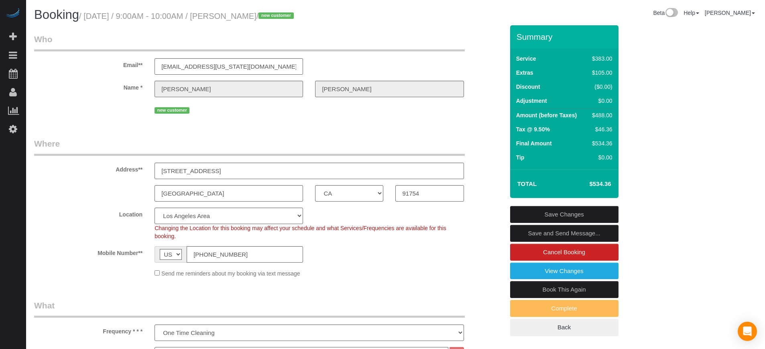
drag, startPoint x: 739, startPoint y: 74, endPoint x: 678, endPoint y: 8, distance: 89.7
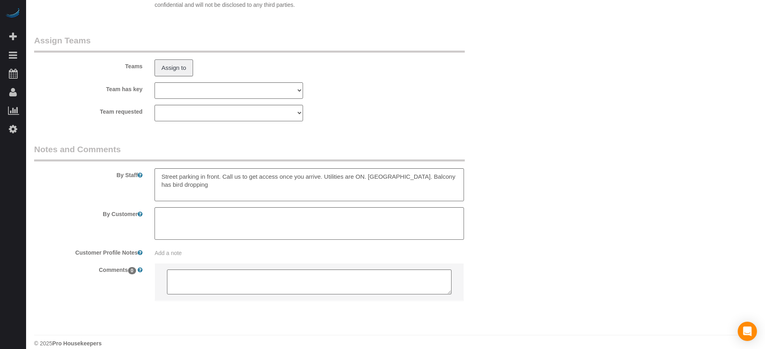
scroll to position [1283, 0]
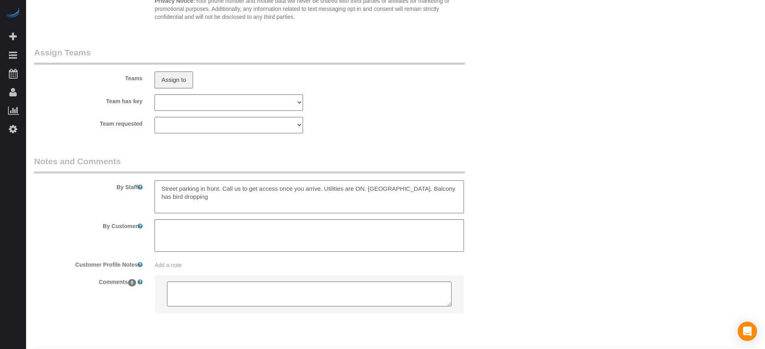
click at [319, 187] on textarea at bounding box center [308, 196] width 309 height 33
type textarea "Street parking in front. Call us to get access once you arrive because the cust…"
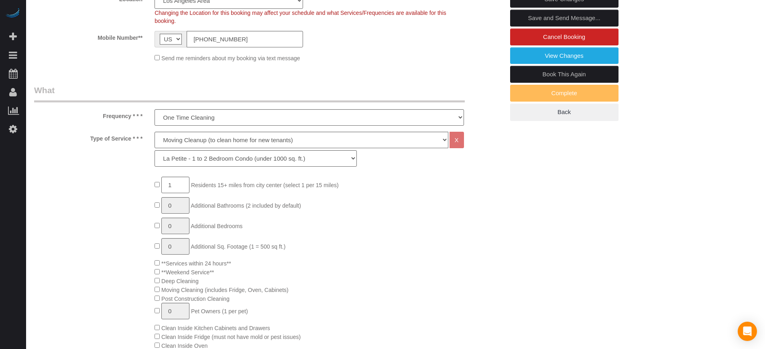
scroll to position [0, 0]
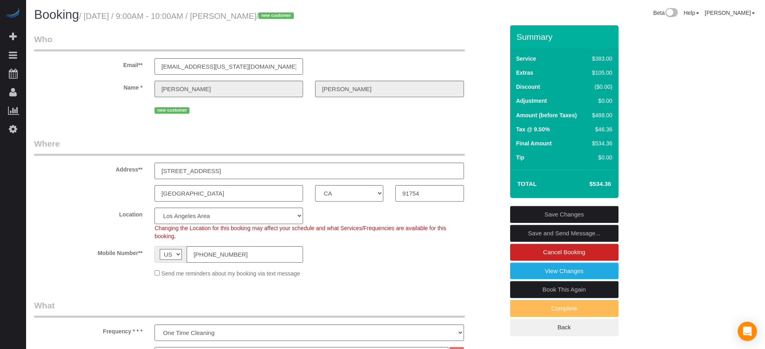
click at [570, 211] on link "Save Changes" at bounding box center [564, 214] width 108 height 17
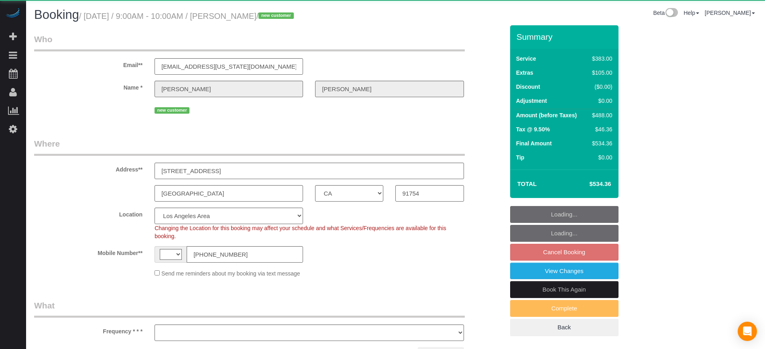
select select "CA"
select select "string:[GEOGRAPHIC_DATA]"
select select "object:806"
select select "6"
select select "spot2"
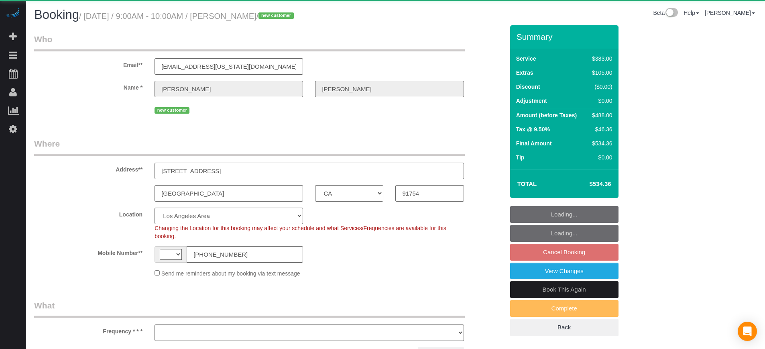
select select "number:9"
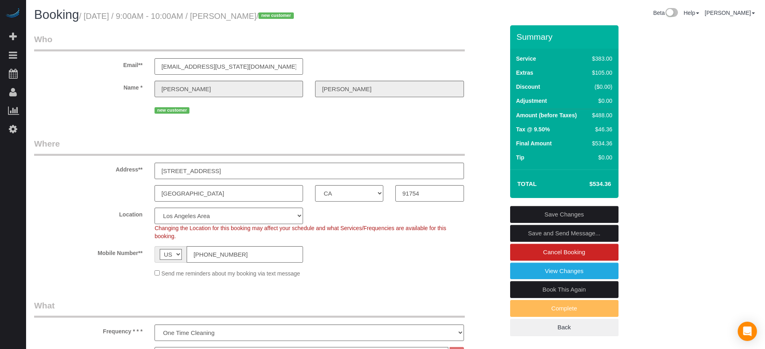
select select "CA"
select select "6"
select select "spot2"
select select "number:9"
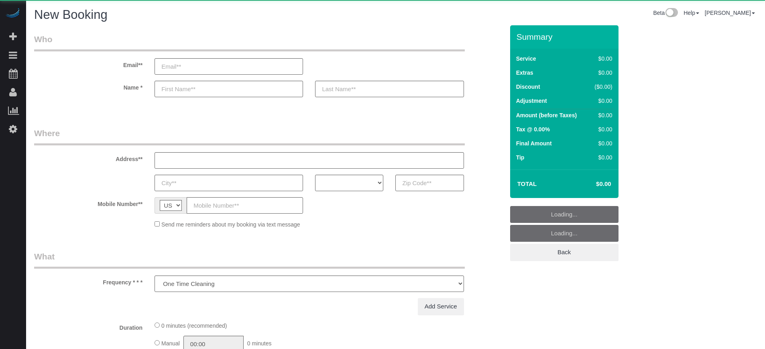
select select "number:9"
select select "object:1206"
select select "4"
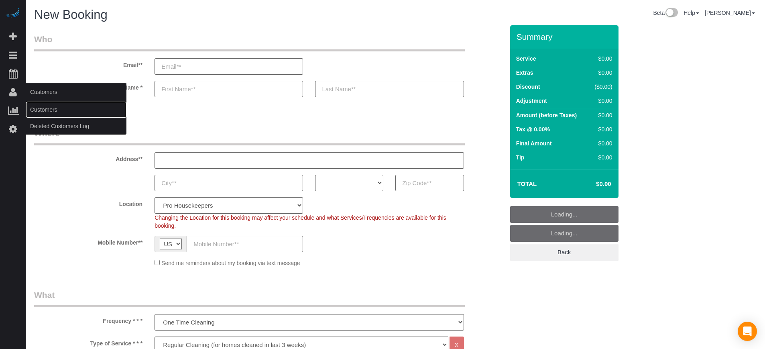
click at [40, 106] on link "Customers" at bounding box center [76, 109] width 100 height 16
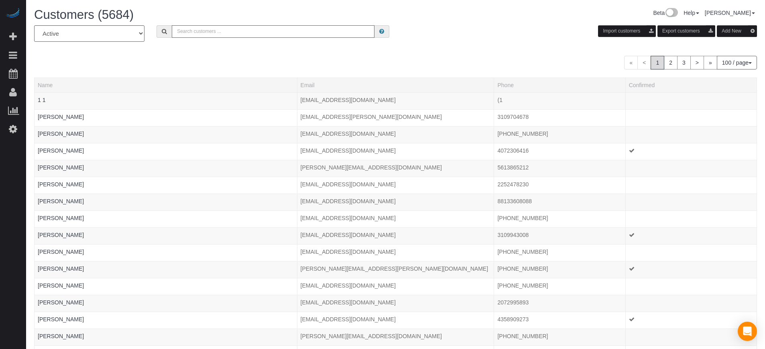
click at [241, 37] on input "text" at bounding box center [273, 31] width 203 height 12
paste input "[PERSON_NAME]"
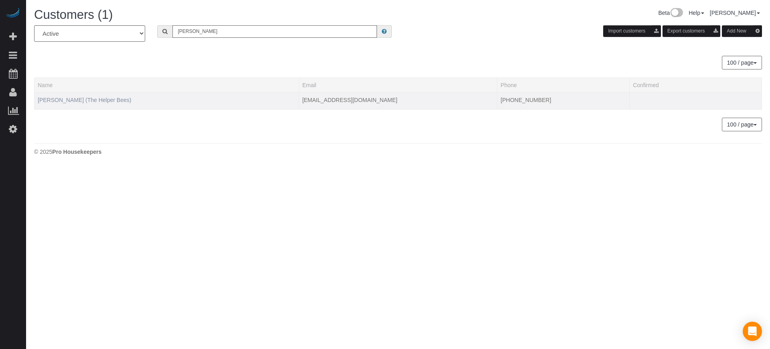
type input "[PERSON_NAME]"
click at [85, 99] on link "[PERSON_NAME] (The Helper Bees)" at bounding box center [84, 100] width 93 height 6
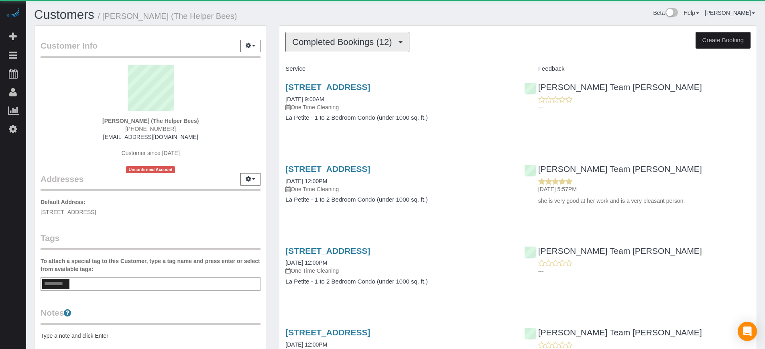
click at [383, 45] on span "Completed Bookings (12)" at bounding box center [343, 42] width 103 height 10
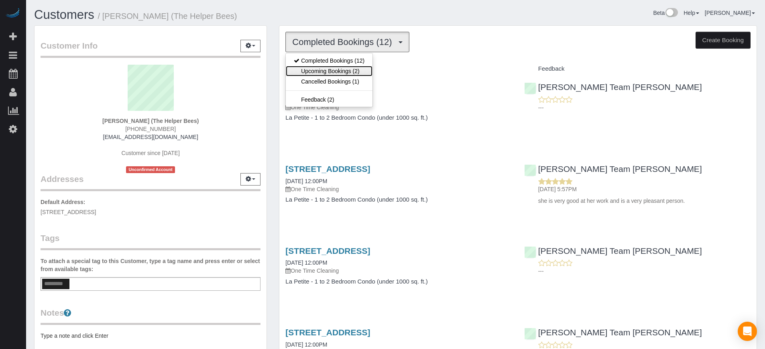
click at [366, 69] on link "Upcoming Bookings (2)" at bounding box center [329, 71] width 87 height 10
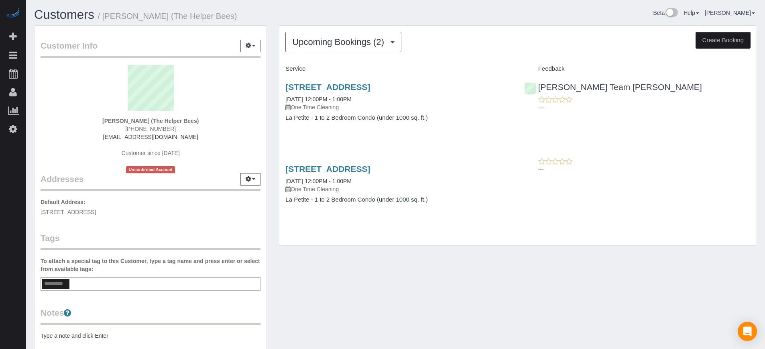
click at [275, 82] on div "Upcoming Bookings (2) Completed Bookings (12) Upcoming Bookings (2) Cancelled B…" at bounding box center [518, 139] width 490 height 228
click at [721, 269] on div "Customer Info Edit Contact Info Send Message Email Preferences Special Sales Ta…" at bounding box center [395, 222] width 735 height 394
click at [697, 260] on div "Customer Info Edit Contact Info Send Message Email Preferences Special Sales Ta…" at bounding box center [395, 222] width 735 height 394
click at [733, 189] on div "[STREET_ADDRESS] [DATE] 12:00PM - 1:00PM One Time Cleaning La Petite - 1 to 2 B…" at bounding box center [517, 188] width 477 height 62
click at [324, 88] on link "[STREET_ADDRESS]" at bounding box center [327, 86] width 85 height 9
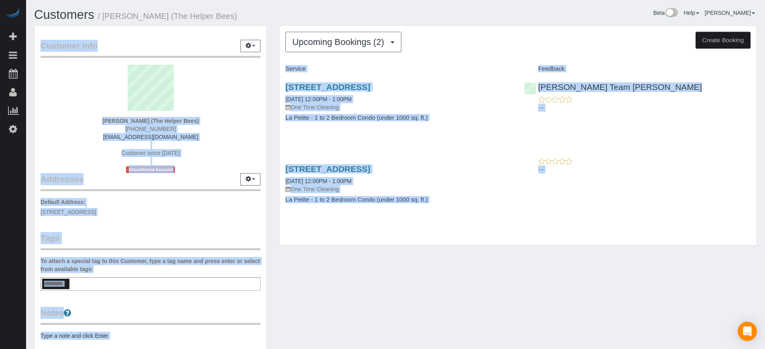
drag, startPoint x: 377, startPoint y: 2, endPoint x: 333, endPoint y: 1, distance: 43.4
click at [333, 1] on body "Beta Add Booking Bookings Active Bookings Cancelled Bookings Quote Inquiries Do…" at bounding box center [382, 174] width 765 height 349
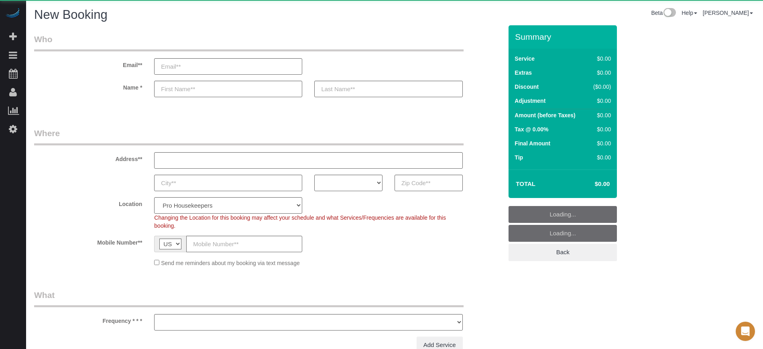
select select "number:9"
select select "object:1206"
select select "4"
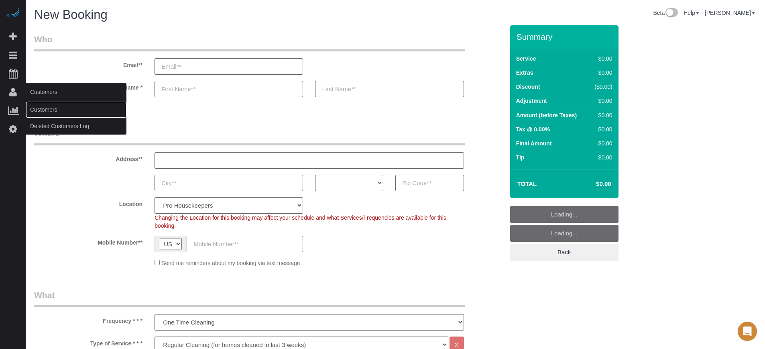
click at [41, 107] on link "Customers" at bounding box center [76, 109] width 100 height 16
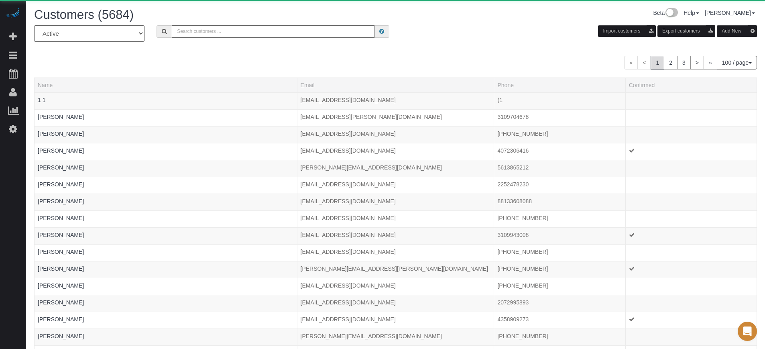
click at [203, 23] on div "Customers (5684)" at bounding box center [211, 16] width 367 height 17
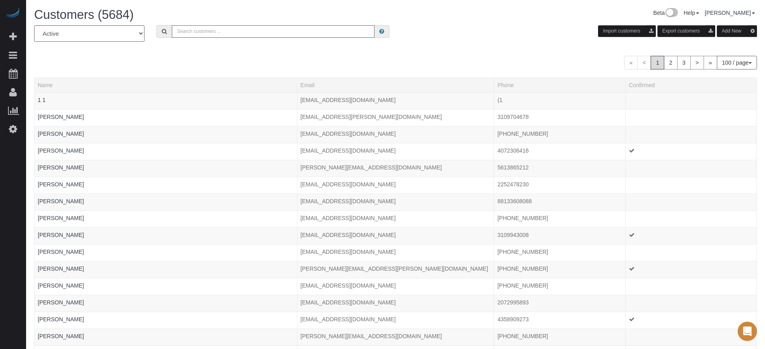
click at [205, 30] on input "text" at bounding box center [273, 31] width 203 height 12
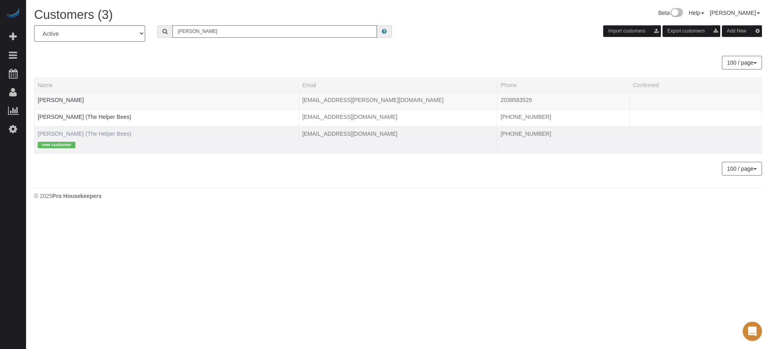
type input "[PERSON_NAME]"
click at [74, 132] on link "[PERSON_NAME] (The Helper Bees)" at bounding box center [84, 133] width 93 height 6
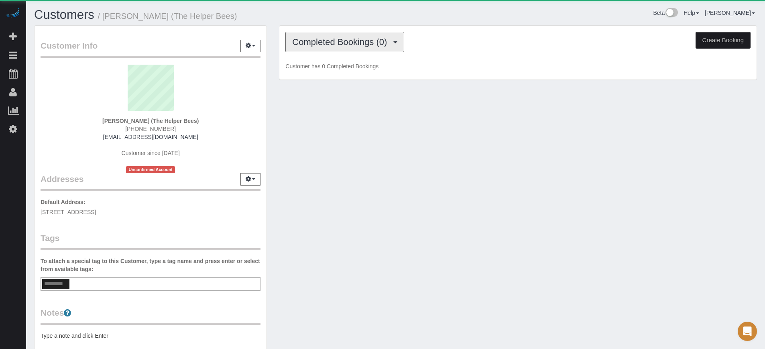
click at [337, 47] on button "Completed Bookings (0)" at bounding box center [344, 42] width 119 height 20
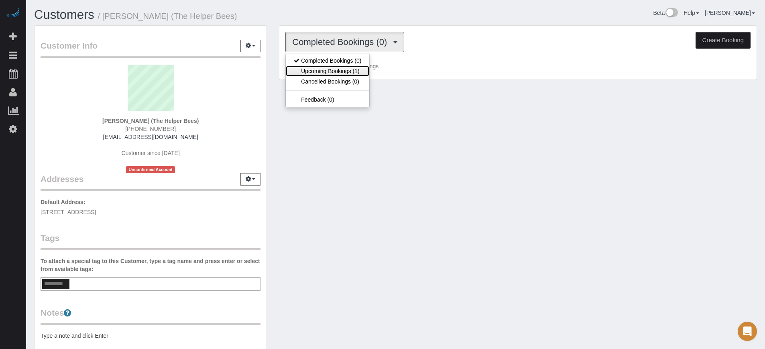
click at [346, 73] on link "Upcoming Bookings (1)" at bounding box center [327, 71] width 83 height 10
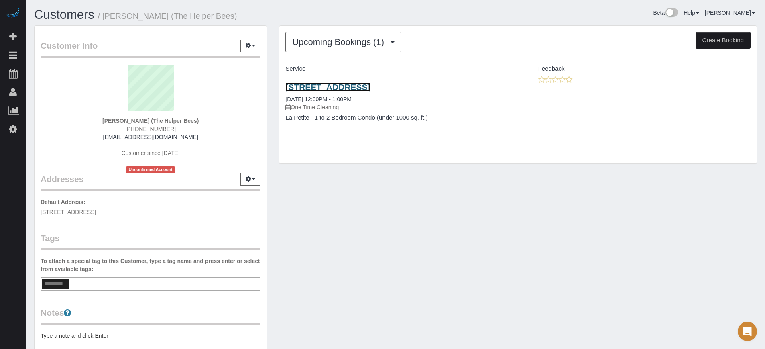
click at [370, 85] on link "7312 S 74th Lane, Laveen, AZ 85339" at bounding box center [327, 86] width 85 height 9
drag, startPoint x: 108, startPoint y: 120, endPoint x: 146, endPoint y: 122, distance: 37.4
click at [146, 122] on strong "Suncha Bauer (The Helper Bees)" at bounding box center [150, 121] width 96 height 6
copy strong "Suncha Bauer"
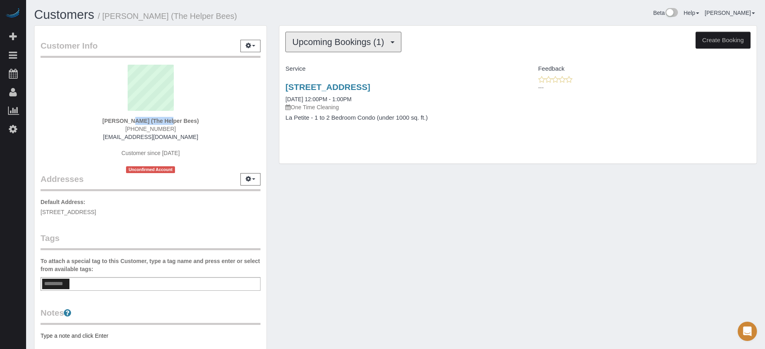
click at [337, 42] on span "Upcoming Bookings (1)" at bounding box center [340, 42] width 96 height 10
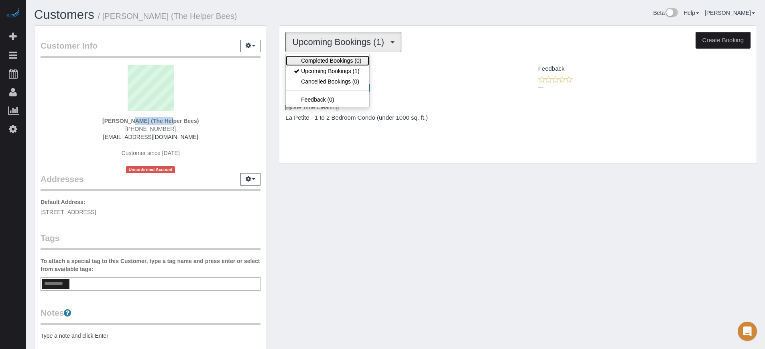
click at [332, 61] on link "Completed Bookings (0)" at bounding box center [327, 60] width 83 height 10
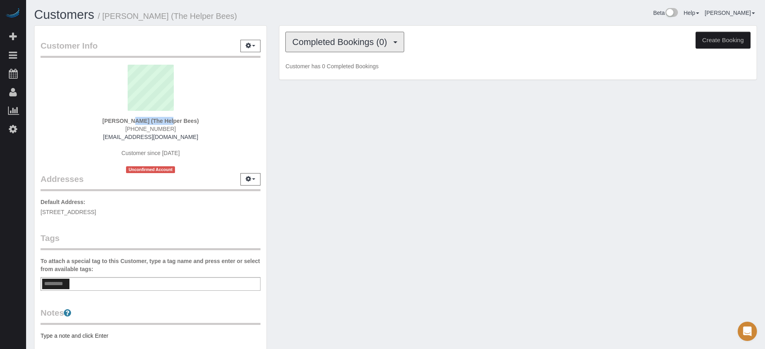
click at [333, 47] on button "Completed Bookings (0)" at bounding box center [344, 42] width 119 height 20
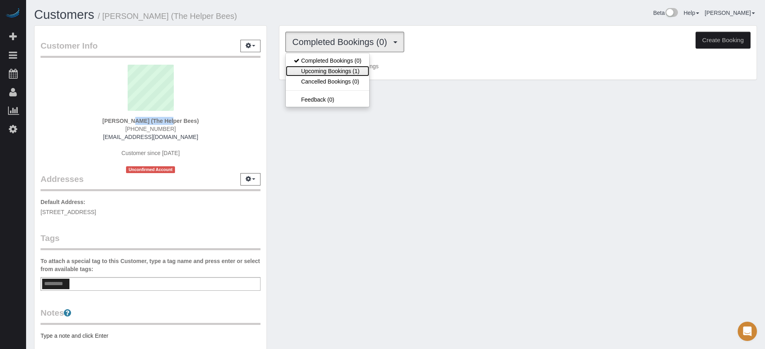
click at [328, 68] on link "Upcoming Bookings (1)" at bounding box center [327, 71] width 83 height 10
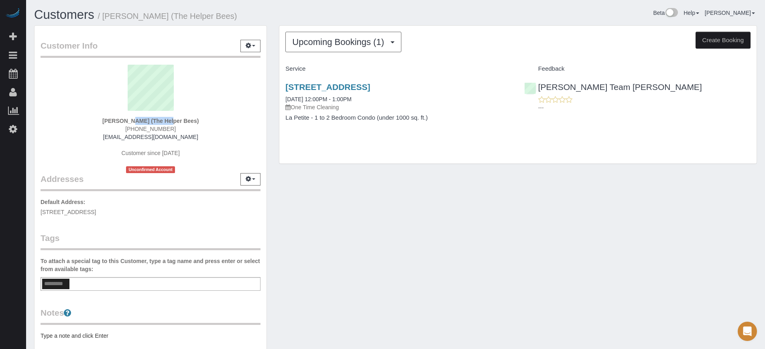
click at [699, 219] on div "Customer Info Edit Contact Info Send Message Email Preferences Special Sales Ta…" at bounding box center [395, 222] width 735 height 394
click at [323, 90] on link "7312 S 74th Lane, Laveen, AZ 85339" at bounding box center [327, 86] width 85 height 9
click at [665, 195] on div "Customer Info Edit Contact Info Send Message Email Preferences Special Sales Ta…" at bounding box center [395, 222] width 735 height 394
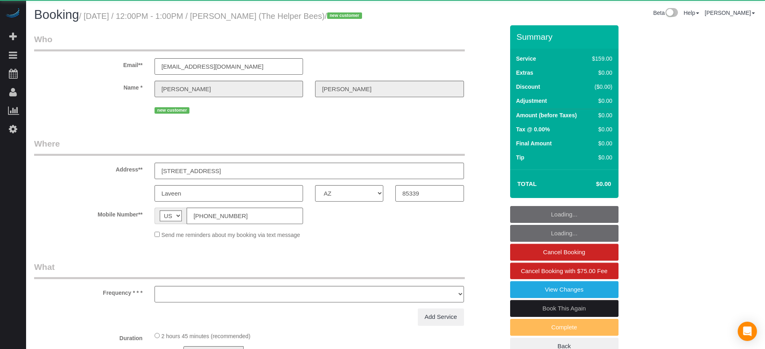
select select "AZ"
select select "object:1116"
select select "4"
select select "number:9"
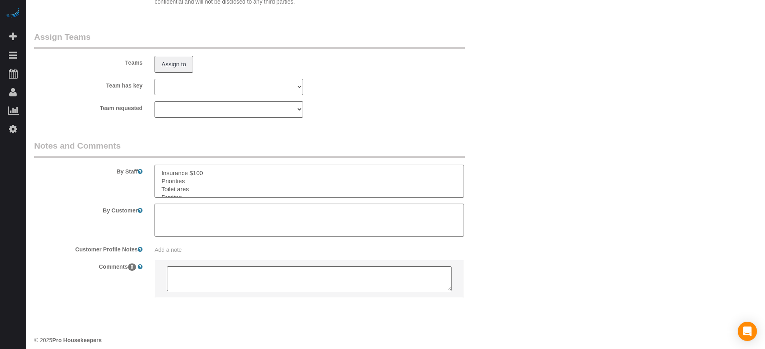
scroll to position [1346, 0]
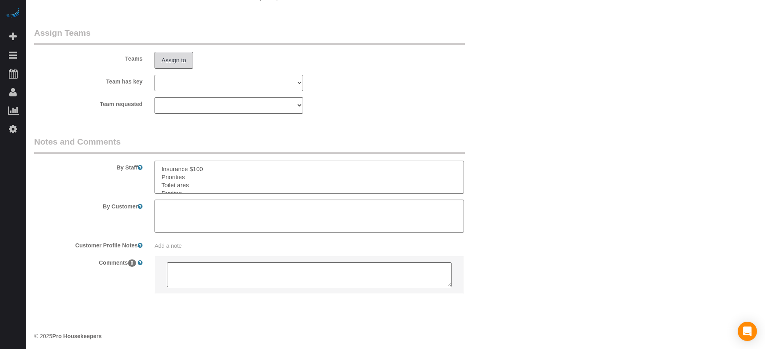
click at [170, 69] on button "Assign to" at bounding box center [173, 60] width 39 height 17
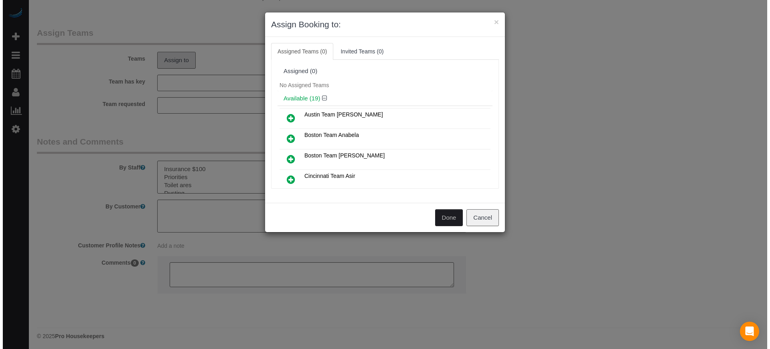
scroll to position [1333, 0]
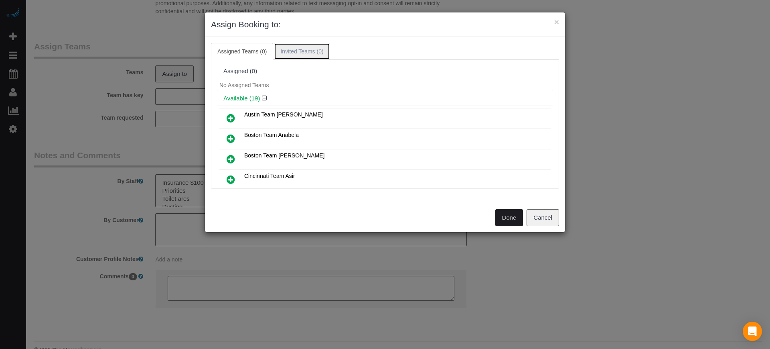
click at [288, 54] on link "Invited Teams (0)" at bounding box center [302, 51] width 56 height 17
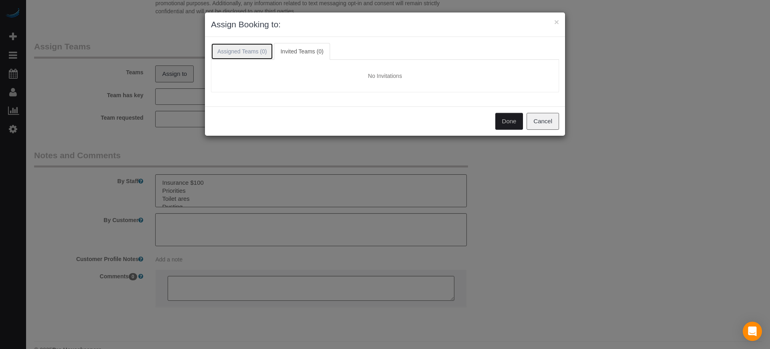
click at [253, 51] on link "Assigned Teams (0)" at bounding box center [242, 51] width 62 height 17
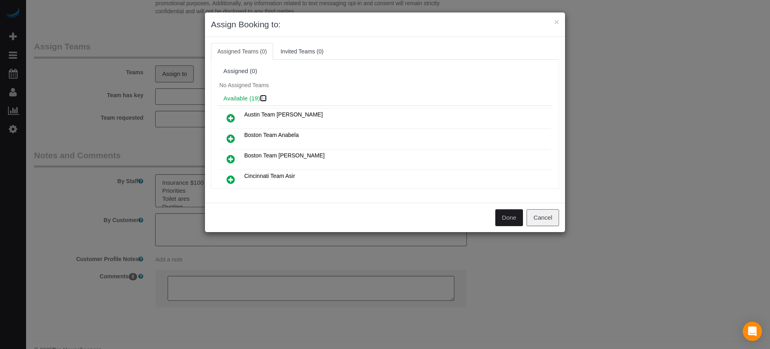
click at [263, 97] on icon at bounding box center [264, 98] width 5 height 6
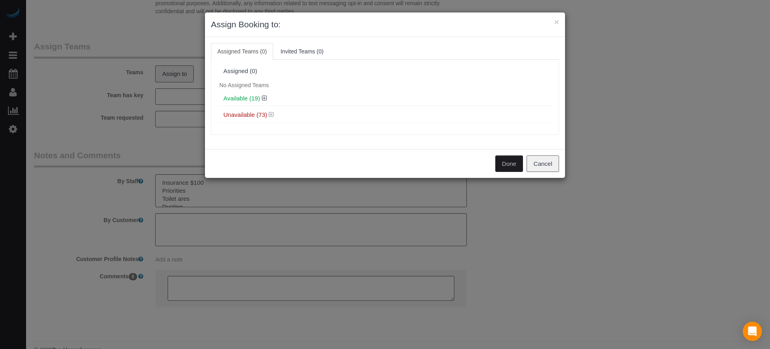
click at [271, 111] on div "Unavailable (73)" at bounding box center [384, 115] width 335 height 15
click at [272, 114] on icon at bounding box center [271, 115] width 5 height 6
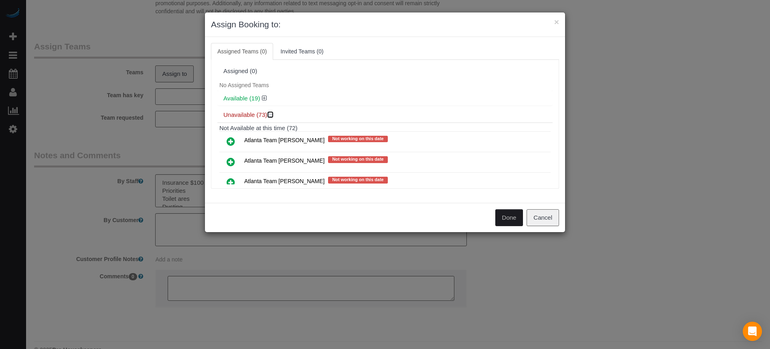
click at [272, 114] on icon at bounding box center [271, 115] width 5 height 6
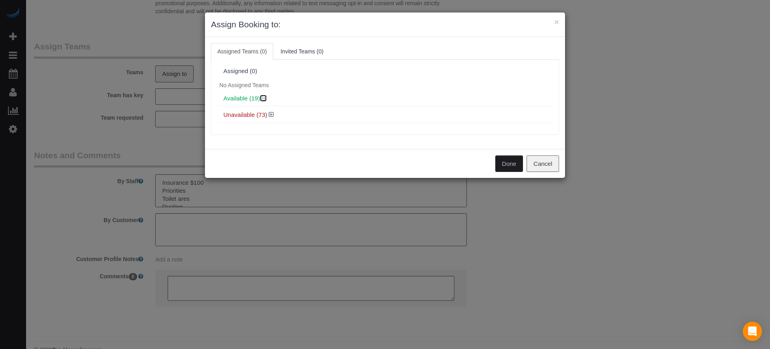
click at [263, 100] on icon at bounding box center [264, 98] width 5 height 6
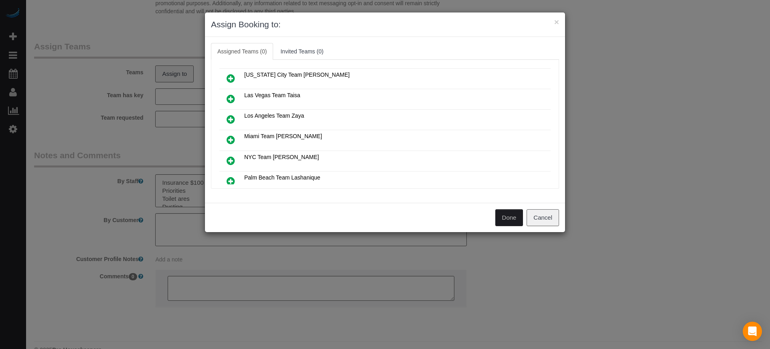
scroll to position [201, 0]
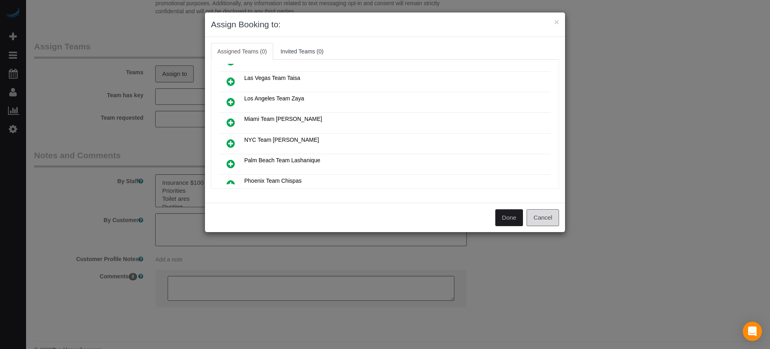
click at [538, 220] on button "Cancel" at bounding box center [543, 217] width 32 height 17
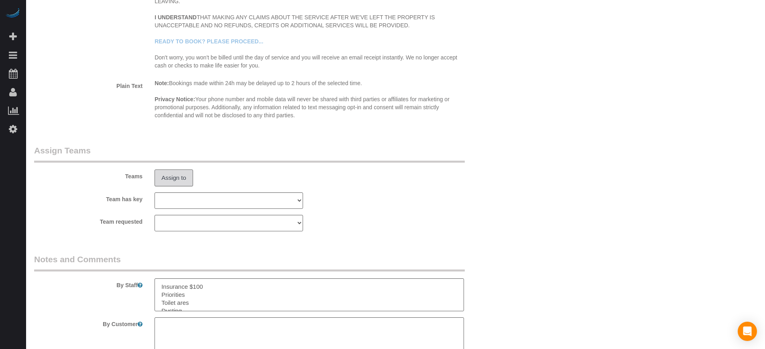
scroll to position [1231, 0]
click at [196, 184] on div "Assign to" at bounding box center [228, 175] width 160 height 17
click at [176, 184] on button "Assign to" at bounding box center [173, 175] width 39 height 17
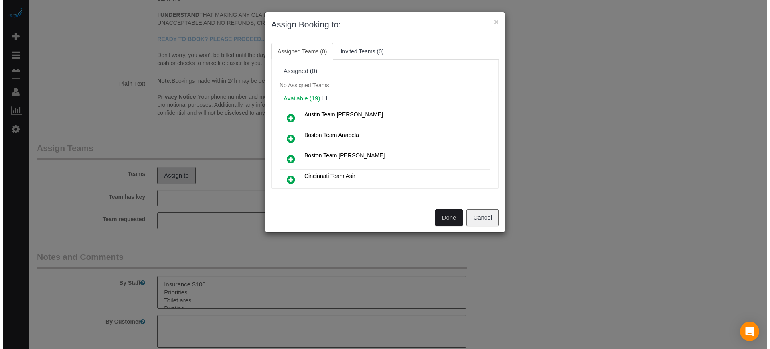
scroll to position [1217, 0]
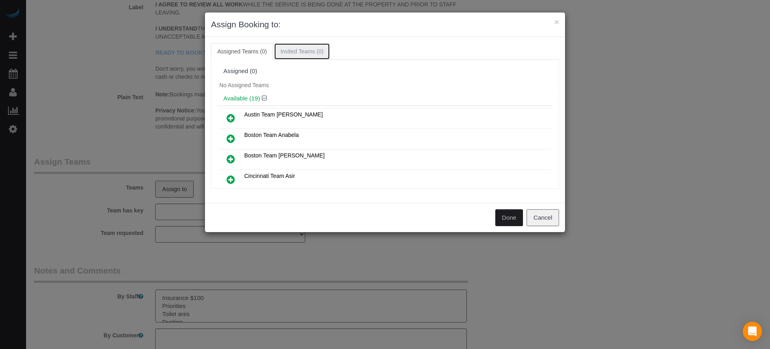
click at [304, 52] on link "Invited Teams (0)" at bounding box center [302, 51] width 56 height 17
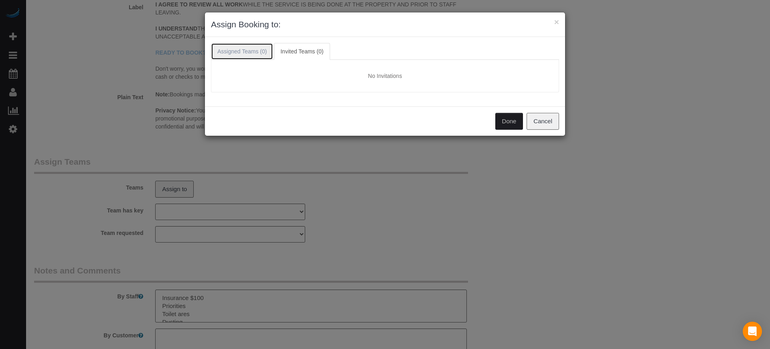
click at [261, 49] on link "Assigned Teams (0)" at bounding box center [242, 51] width 62 height 17
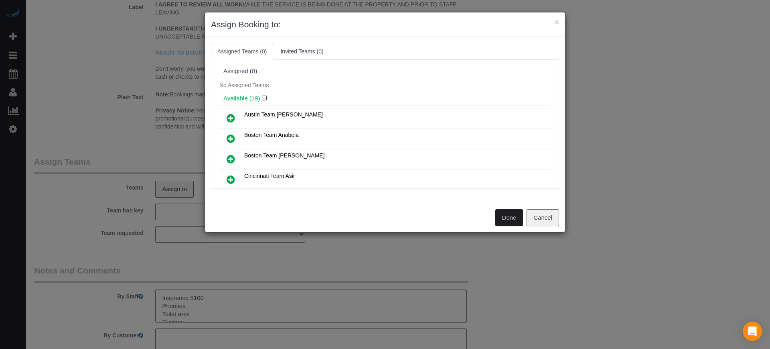
click at [259, 74] on div "Assigned (0)" at bounding box center [384, 71] width 335 height 15
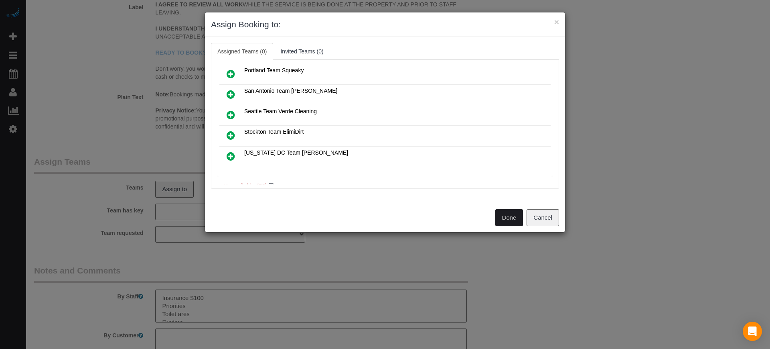
scroll to position [348, 0]
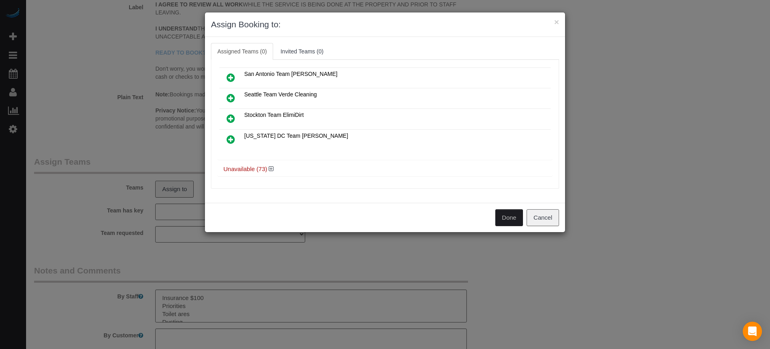
click at [274, 169] on h4 "Unavailable (73)" at bounding box center [384, 169] width 323 height 7
click at [273, 166] on icon at bounding box center [271, 169] width 5 height 6
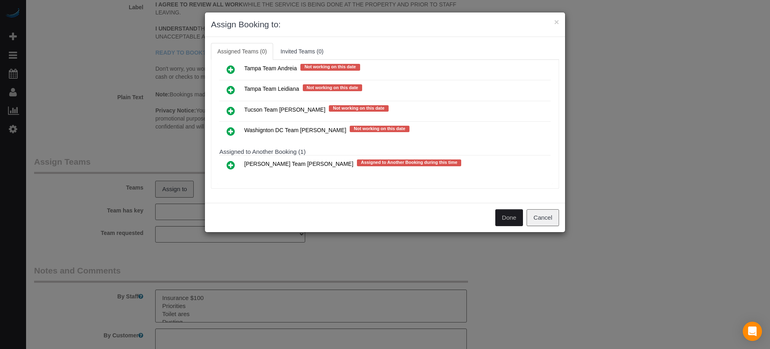
scroll to position [1877, 0]
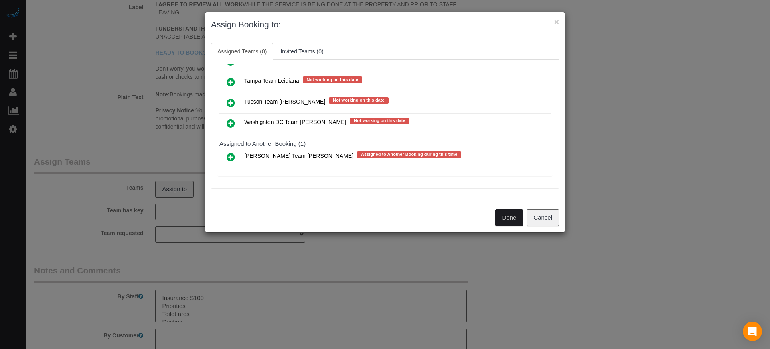
click at [231, 157] on icon at bounding box center [231, 157] width 8 height 10
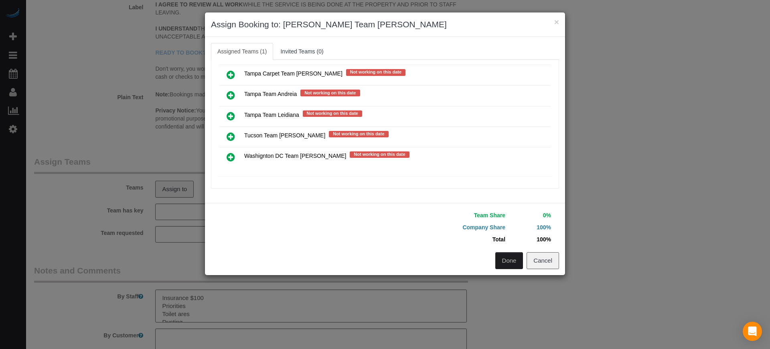
click at [509, 264] on button "Done" at bounding box center [509, 260] width 28 height 17
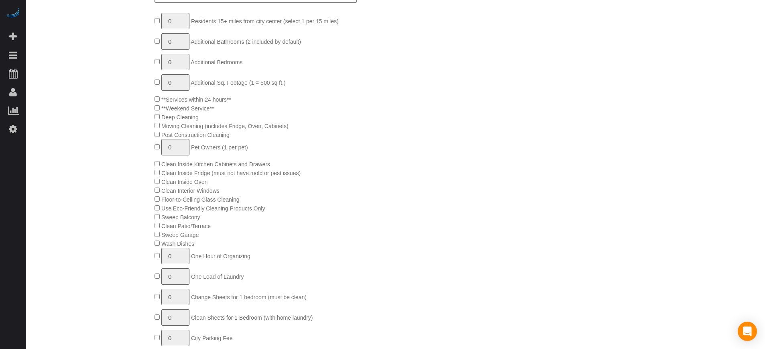
scroll to position [128, 0]
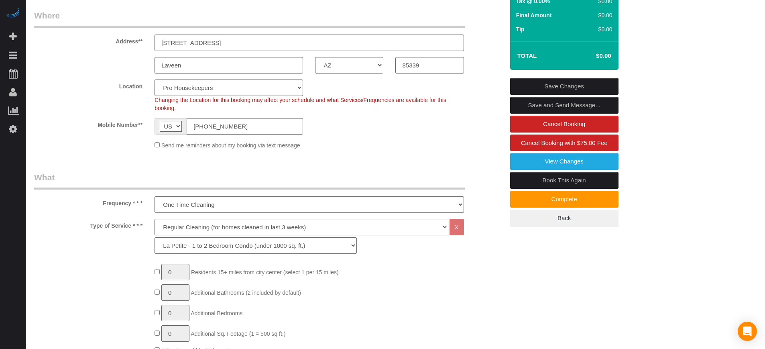
click at [563, 95] on link "Save Changes" at bounding box center [564, 86] width 108 height 17
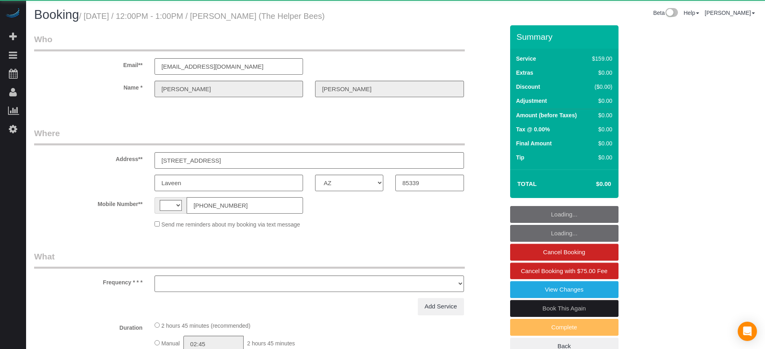
select select "AZ"
select select "string:US"
select select "object:762"
select select "4"
select select "number:9"
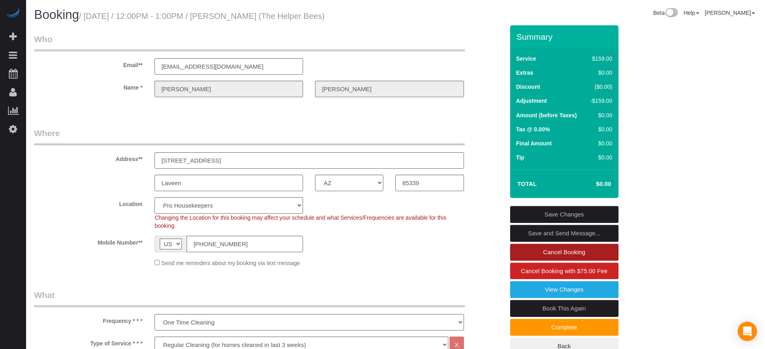
scroll to position [150, 0]
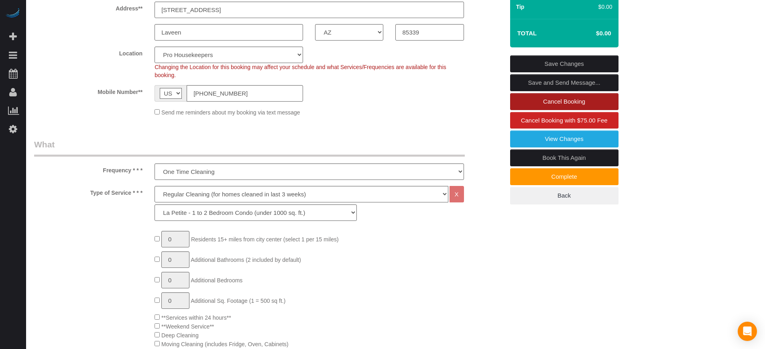
click at [577, 94] on link "Cancel Booking" at bounding box center [564, 101] width 108 height 17
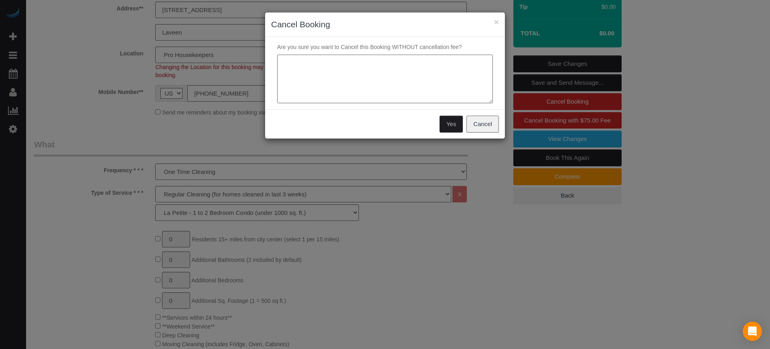
click at [390, 72] on textarea at bounding box center [385, 79] width 216 height 49
click at [349, 74] on textarea at bounding box center [385, 79] width 216 height 49
click at [336, 64] on textarea at bounding box center [385, 79] width 216 height 49
click at [390, 65] on textarea at bounding box center [385, 79] width 216 height 49
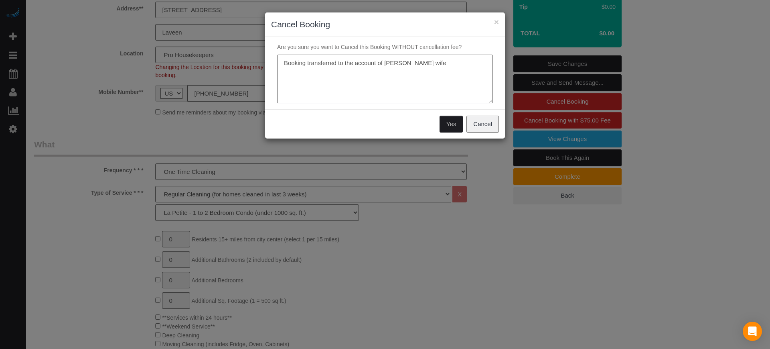
click at [463, 59] on textarea at bounding box center [385, 79] width 216 height 49
paste textarea "Suncha Bauer"
type textarea "Booking transferred to the account of Mr Bauer's wife: Suncha Bauer"
click at [450, 126] on button "Yes" at bounding box center [451, 124] width 23 height 17
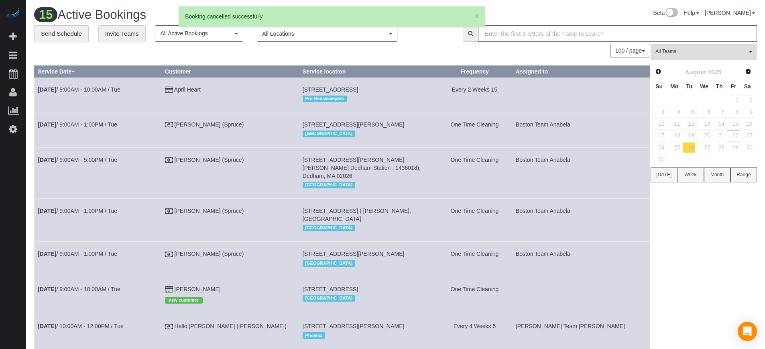
click at [390, 53] on div "100 / page 10 / page 20 / page 30 / page 40 / page 50 / page 100 / page" at bounding box center [342, 51] width 616 height 14
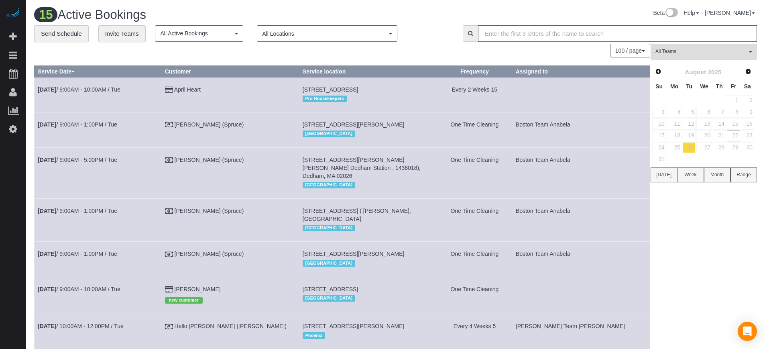
click at [211, 52] on div "100 / page 10 / page 20 / page 30 / page 40 / page 50 / page 100 / page" at bounding box center [342, 51] width 616 height 14
click at [10, 130] on icon at bounding box center [13, 129] width 8 height 10
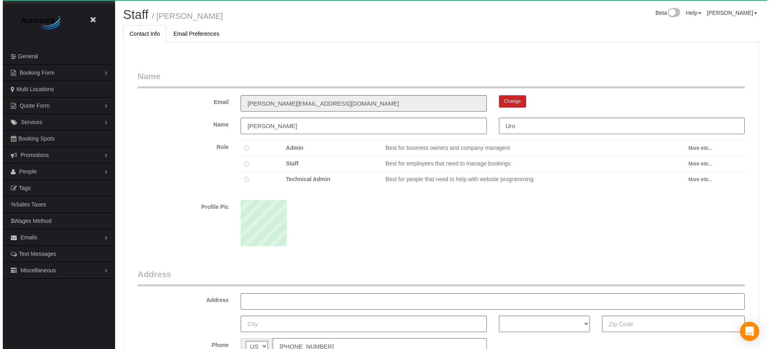
scroll to position [522, 765]
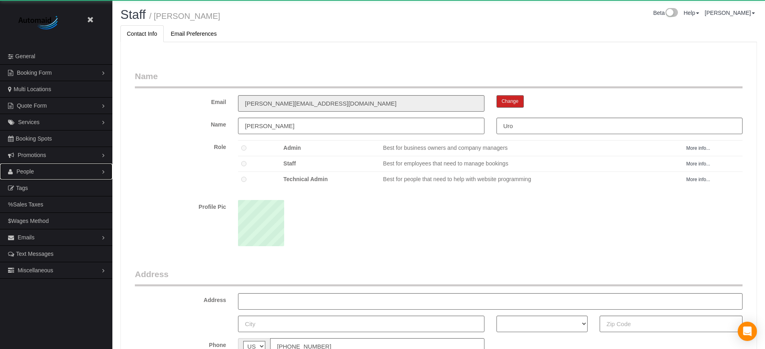
click at [32, 173] on span "People" at bounding box center [25, 171] width 18 height 6
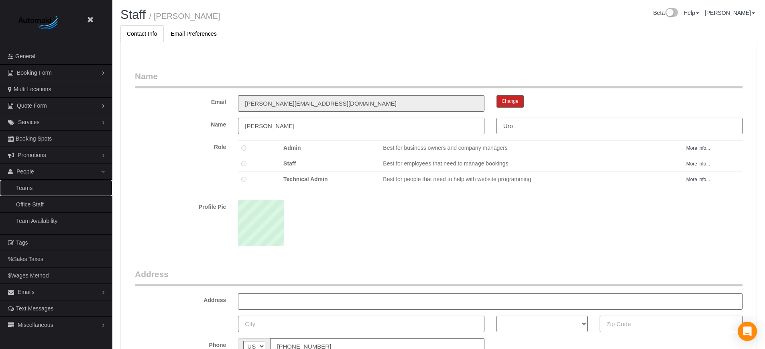
click at [41, 185] on link "Teams" at bounding box center [56, 188] width 112 height 16
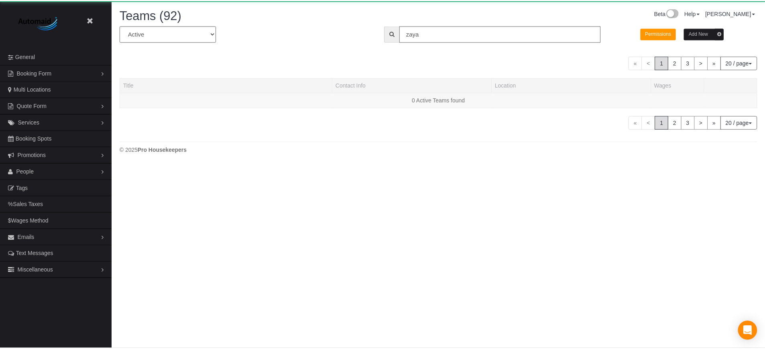
scroll to position [177, 770]
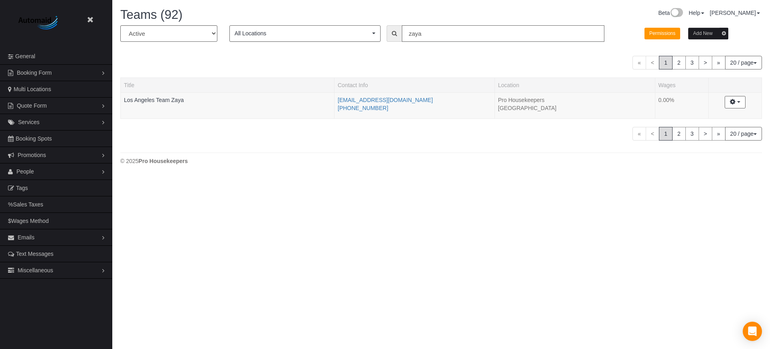
click at [439, 35] on input "zaya" at bounding box center [503, 33] width 203 height 16
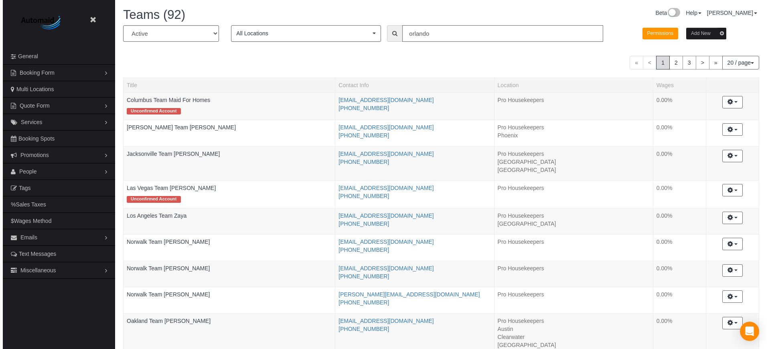
scroll to position [39479, 39350]
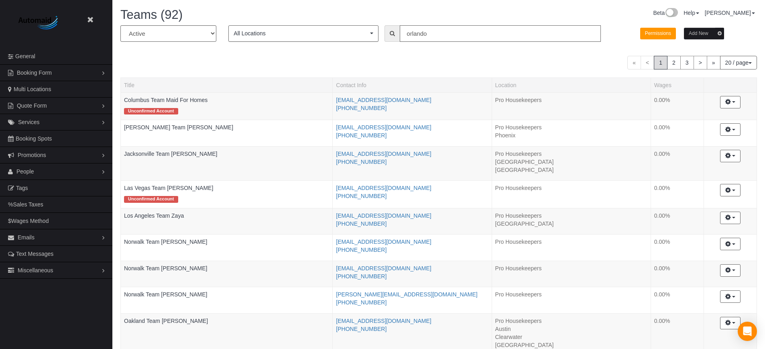
type input "orlando"
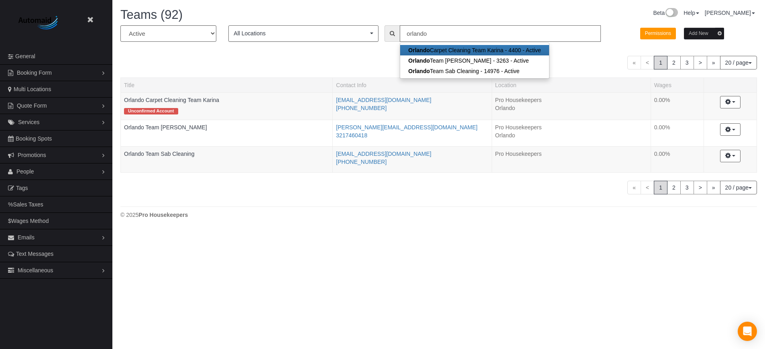
scroll to position [39885, 39345]
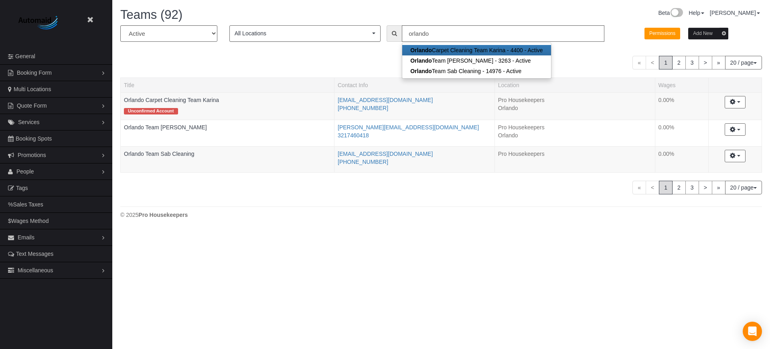
click at [188, 189] on div "« < 1 2 3 > » 20 / page 10 / page 20 / page 30 / page 40 / page 50 / page 100 /…" at bounding box center [441, 188] width 642 height 14
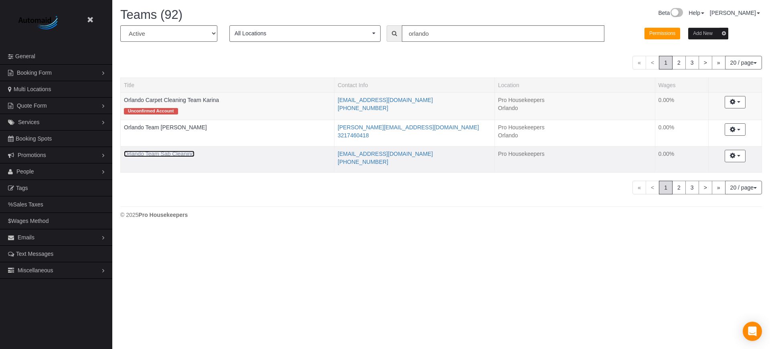
click at [175, 155] on link "Orlando Team Sab Cleaning" at bounding box center [159, 153] width 71 height 6
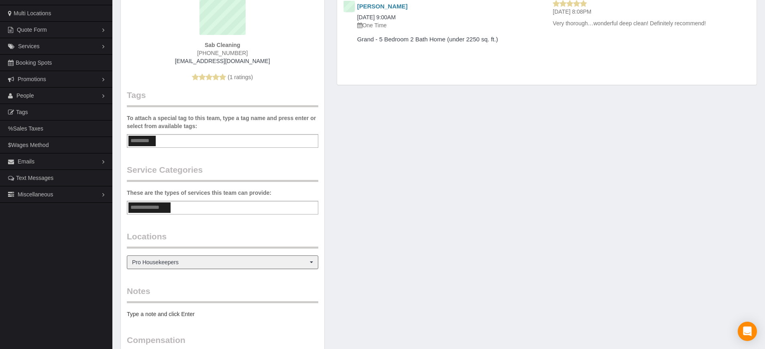
scroll to position [150, 0]
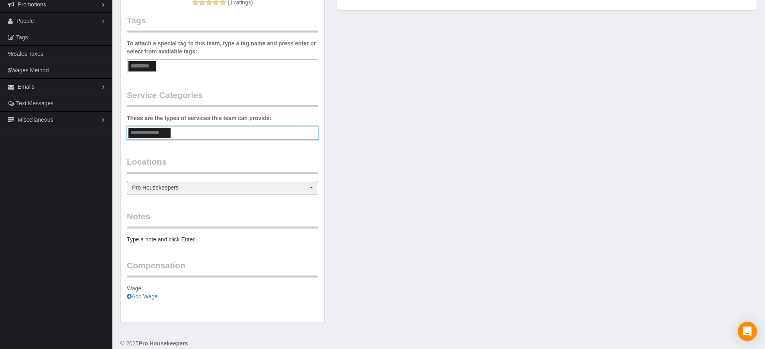
click at [153, 132] on input "text" at bounding box center [149, 133] width 42 height 10
click at [367, 106] on div "Team Info Edit Contact Info Send Message Send Welcome Email Email Preferences V…" at bounding box center [438, 103] width 648 height 456
click at [363, 180] on div "Team Info Edit Contact Info Send Message Send Welcome Email Email Preferences V…" at bounding box center [438, 103] width 648 height 456
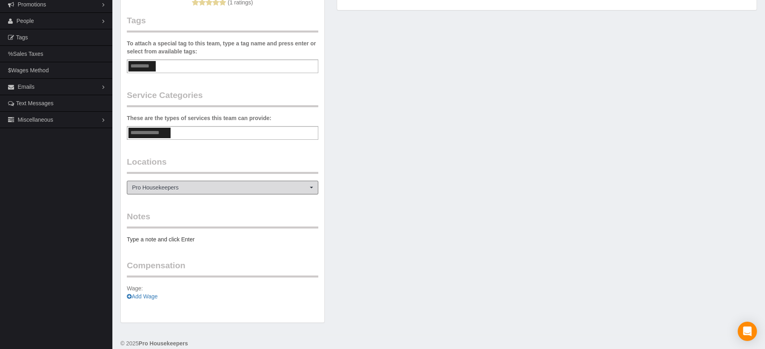
click at [230, 189] on span "Pro Housekeepers" at bounding box center [220, 187] width 176 height 8
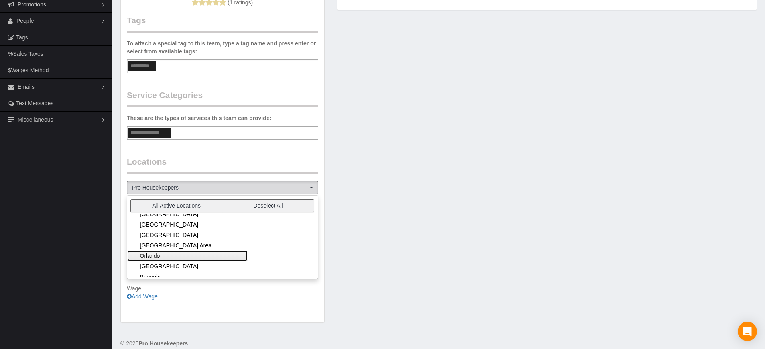
click at [152, 252] on link "Orlando" at bounding box center [187, 255] width 120 height 10
click at [427, 221] on div "Team Info Edit Contact Info Send Message Send Welcome Email Email Preferences V…" at bounding box center [438, 103] width 648 height 456
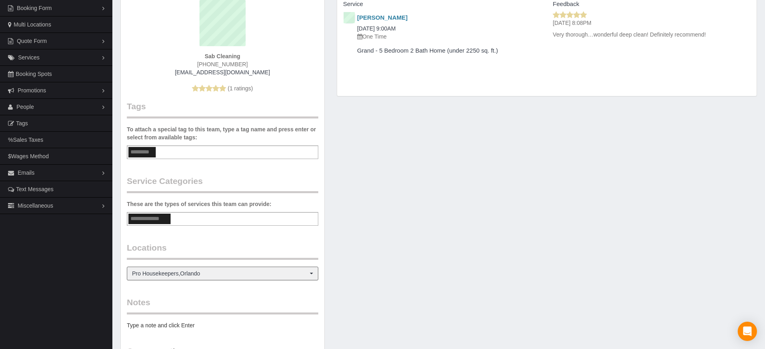
scroll to position [0, 0]
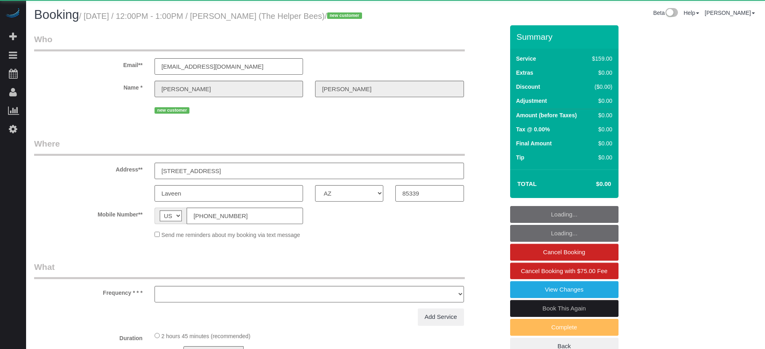
select select "AZ"
select select "object:1251"
select select "4"
select select "number:9"
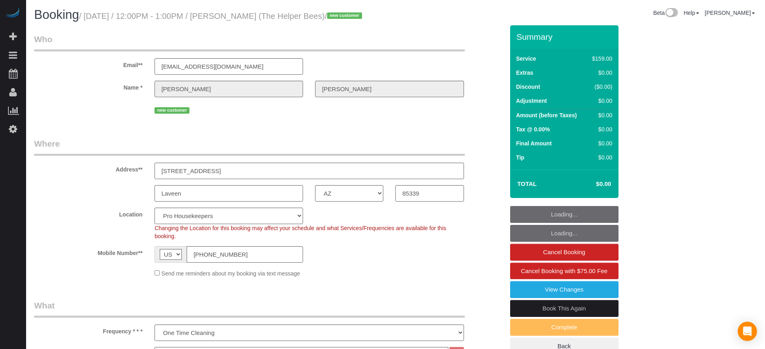
click at [420, 156] on legend "Where" at bounding box center [249, 147] width 430 height 18
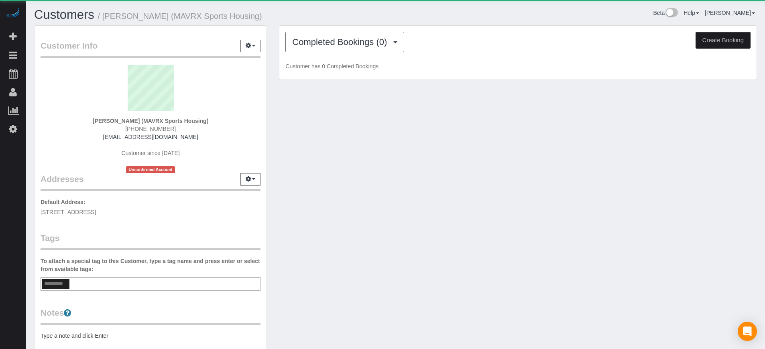
scroll to position [446, 765]
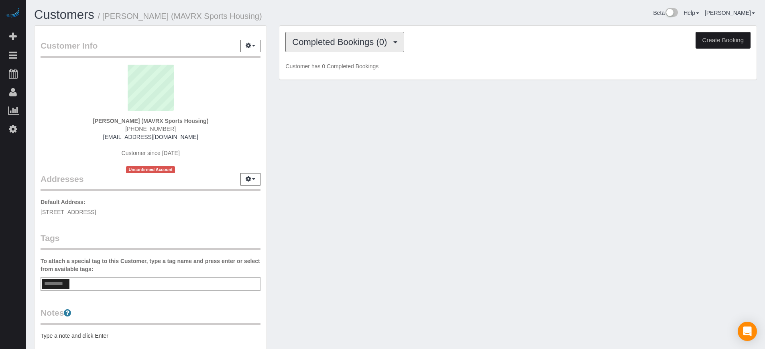
click at [332, 44] on span "Completed Bookings (0)" at bounding box center [341, 42] width 99 height 10
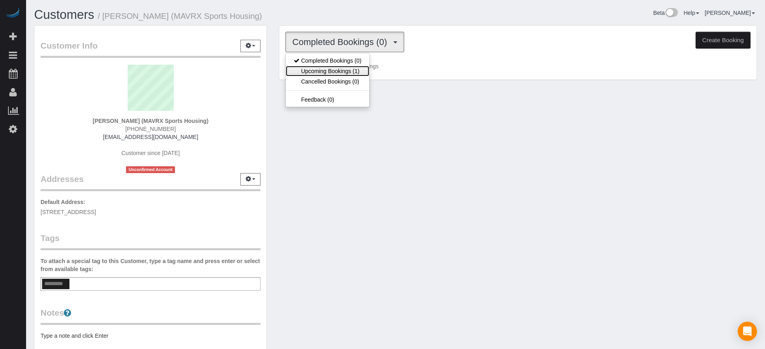
click at [339, 70] on link "Upcoming Bookings (1)" at bounding box center [327, 71] width 83 height 10
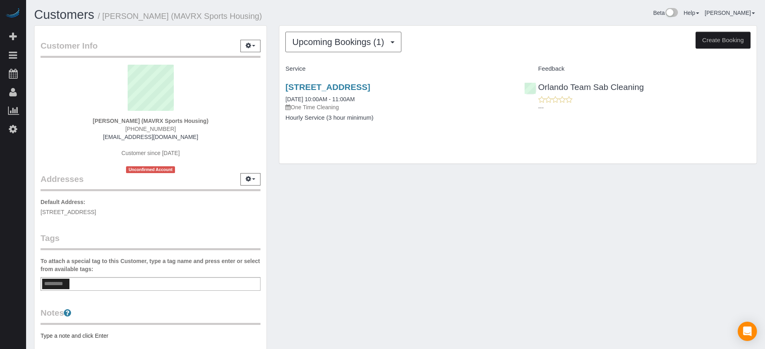
drag, startPoint x: 380, startPoint y: 121, endPoint x: 280, endPoint y: 81, distance: 107.8
click at [280, 81] on div "[STREET_ADDRESS] [DATE] 10:00AM - 11:00AM One Time Cleaning Hourly Service (3 h…" at bounding box center [398, 106] width 238 height 62
click at [278, 70] on div "Upcoming Bookings (1) Completed Bookings (0) Upcoming Bookings (1) Cancelled Bo…" at bounding box center [518, 98] width 490 height 146
drag, startPoint x: 281, startPoint y: 63, endPoint x: 381, endPoint y: 117, distance: 114.1
click at [381, 117] on div "Service Feedback [STREET_ADDRESS] [DATE] 10:00AM - 11:00AM One Time Cleaning Ho…" at bounding box center [517, 99] width 465 height 75
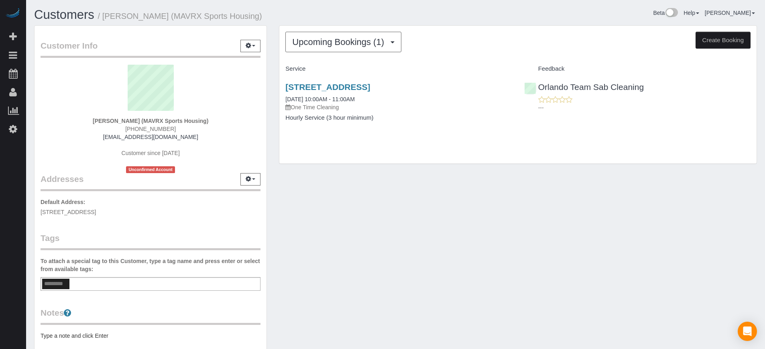
click at [381, 117] on h4 "Hourly Service (3 hour minimum)" at bounding box center [398, 117] width 226 height 7
click at [355, 89] on link "[STREET_ADDRESS]" at bounding box center [327, 86] width 85 height 9
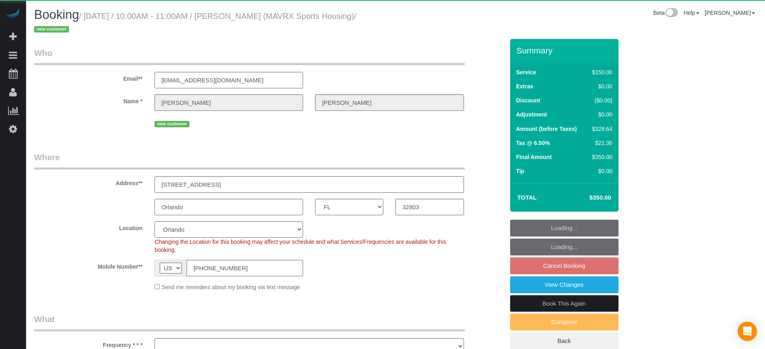
select select "FL"
select select "object:855"
select select "117"
select select "spot2"
select select "number:9"
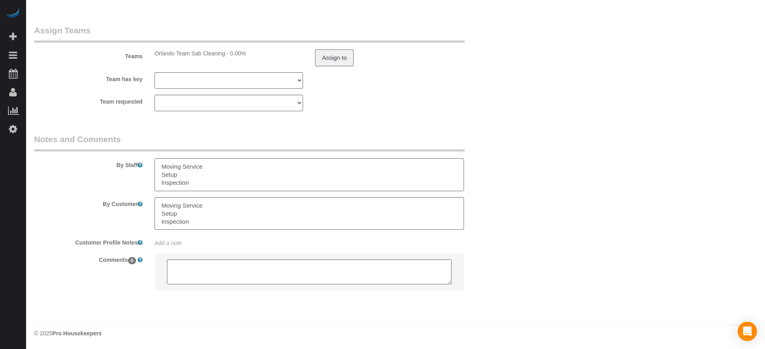
scroll to position [24, 0]
drag, startPoint x: 203, startPoint y: 179, endPoint x: 209, endPoint y: 202, distance: 24.2
click at [209, 202] on sui-booking-comments "By Staff By Customer Customer Profile Notes Add a note Comments 0" at bounding box center [269, 216] width 470 height 166
click at [215, 185] on textarea at bounding box center [308, 174] width 309 height 33
drag, startPoint x: 217, startPoint y: 218, endPoint x: 224, endPoint y: 255, distance: 37.2
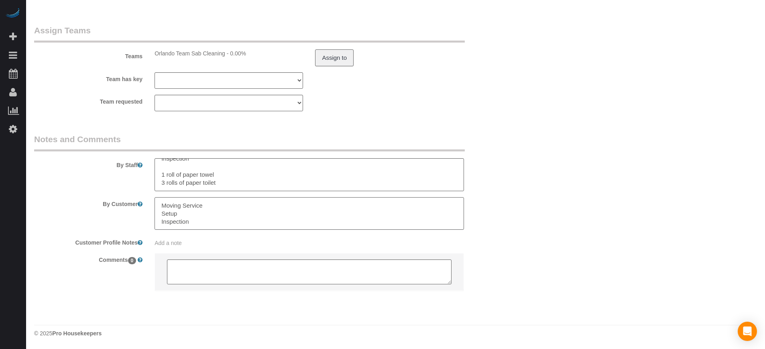
click at [224, 255] on sui-booking-comments "By Staff By Customer Customer Profile Notes Add a note Comments 0" at bounding box center [269, 216] width 470 height 166
click at [203, 213] on textarea at bounding box center [308, 213] width 309 height 33
drag, startPoint x: 233, startPoint y: 187, endPoint x: 128, endPoint y: 144, distance: 112.9
click at [128, 144] on fieldset "Notes and Comments By Staff By Customer Customer Profile Notes Add a note Comme…" at bounding box center [269, 219] width 470 height 172
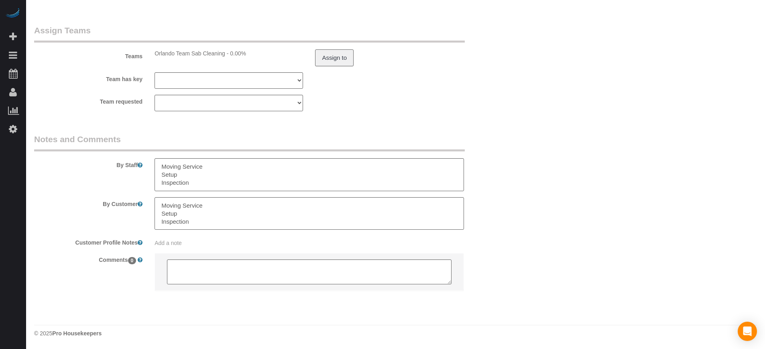
click at [101, 180] on div "By Staff" at bounding box center [269, 162] width 482 height 58
drag, startPoint x: 150, startPoint y: 170, endPoint x: 134, endPoint y: 163, distance: 16.9
click at [134, 163] on div "By Staff" at bounding box center [269, 162] width 482 height 58
click at [179, 172] on textarea at bounding box center [308, 174] width 309 height 33
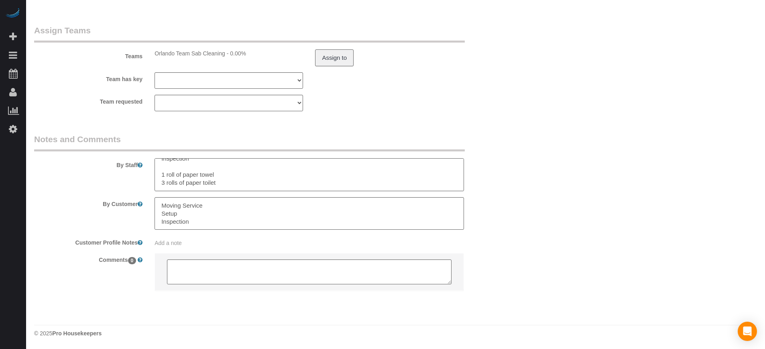
drag, startPoint x: 162, startPoint y: 166, endPoint x: 220, endPoint y: 188, distance: 61.8
click at [220, 188] on textarea at bounding box center [308, 174] width 309 height 33
click at [218, 182] on textarea at bounding box center [308, 174] width 309 height 33
drag, startPoint x: 231, startPoint y: 187, endPoint x: 109, endPoint y: 147, distance: 128.5
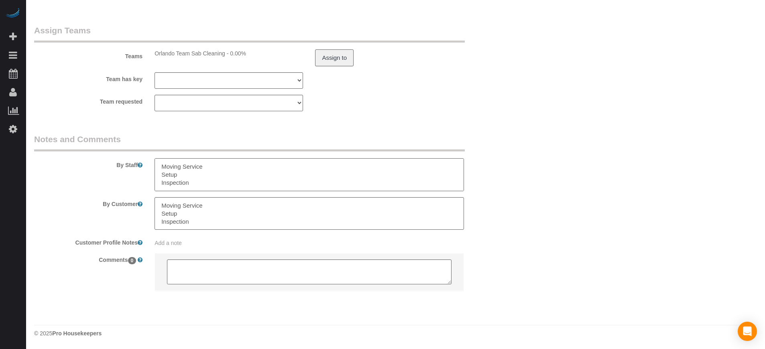
click at [109, 147] on fieldset "Notes and Comments By Staff By Customer Customer Profile Notes Add a note Comme…" at bounding box center [269, 219] width 470 height 172
click at [186, 172] on textarea at bounding box center [308, 174] width 309 height 33
drag, startPoint x: 163, startPoint y: 166, endPoint x: 248, endPoint y: 188, distance: 87.2
click at [248, 188] on textarea at bounding box center [308, 174] width 309 height 33
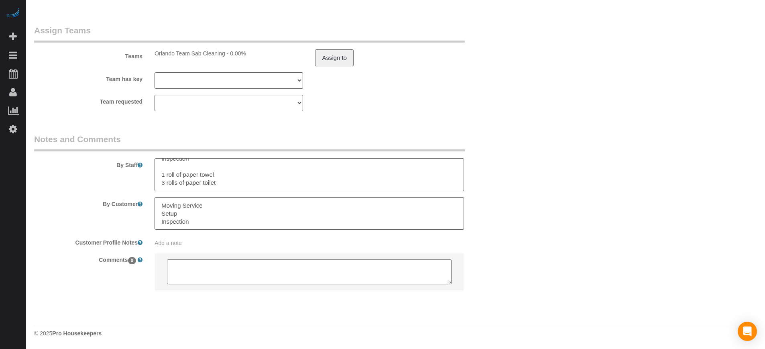
click at [233, 184] on textarea at bounding box center [308, 174] width 309 height 33
drag, startPoint x: 227, startPoint y: 184, endPoint x: 124, endPoint y: 159, distance: 106.1
click at [124, 159] on div "By Staff" at bounding box center [269, 162] width 482 height 58
click at [180, 170] on textarea at bounding box center [308, 174] width 309 height 33
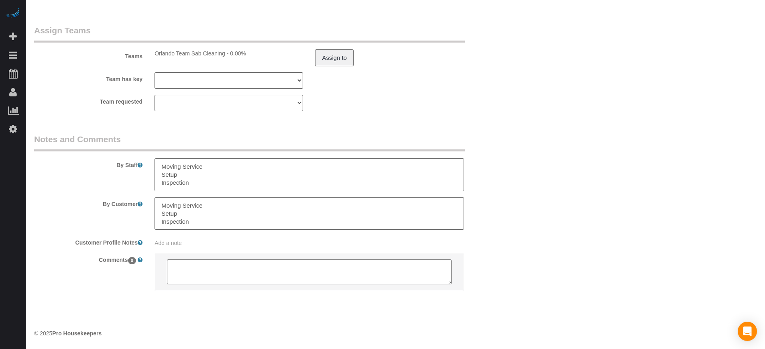
scroll to position [24, 0]
drag, startPoint x: 160, startPoint y: 165, endPoint x: 261, endPoint y: 213, distance: 111.6
click at [261, 213] on sui-booking-comments "By Staff By Customer Customer Profile Notes Add a note Comments 0" at bounding box center [269, 216] width 470 height 166
click at [225, 186] on textarea at bounding box center [308, 174] width 309 height 33
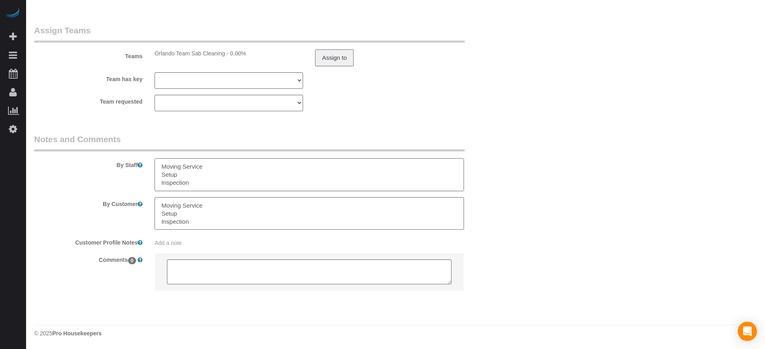
drag, startPoint x: 225, startPoint y: 185, endPoint x: 147, endPoint y: 146, distance: 87.0
click at [147, 146] on fieldset "Notes and Comments By Staff By Customer Customer Profile Notes Add a note Comme…" at bounding box center [269, 219] width 470 height 172
click at [348, 138] on legend "Notes and Comments" at bounding box center [249, 142] width 430 height 18
